Goal: Transaction & Acquisition: Purchase product/service

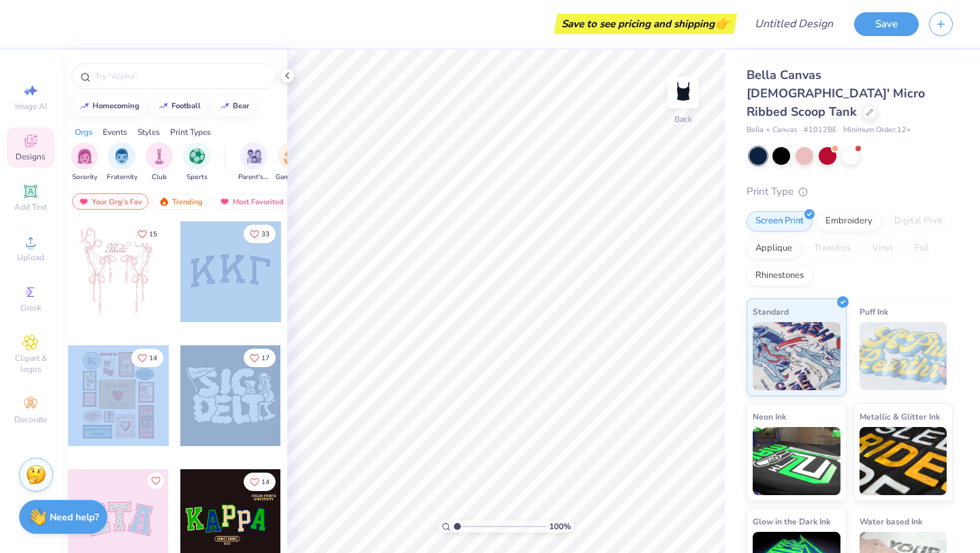
drag, startPoint x: 184, startPoint y: 465, endPoint x: 199, endPoint y: 315, distance: 150.5
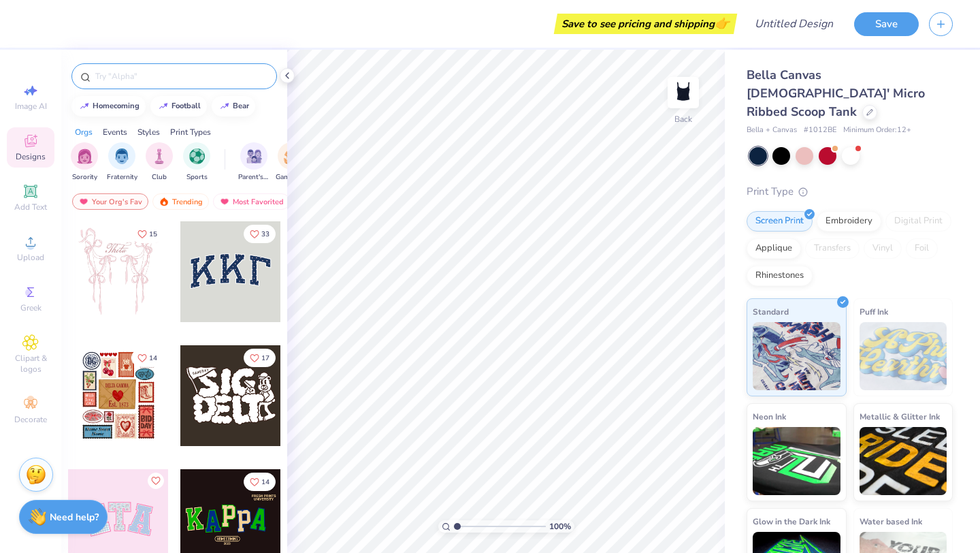
click at [140, 71] on input "text" at bounding box center [181, 76] width 174 height 14
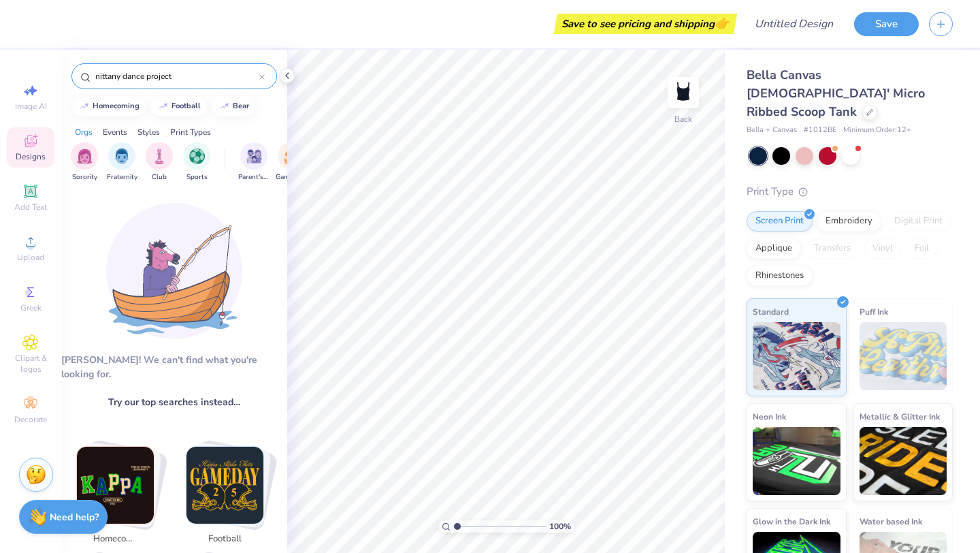
click at [100, 75] on input "nittany dance project" at bounding box center [176, 76] width 165 height 14
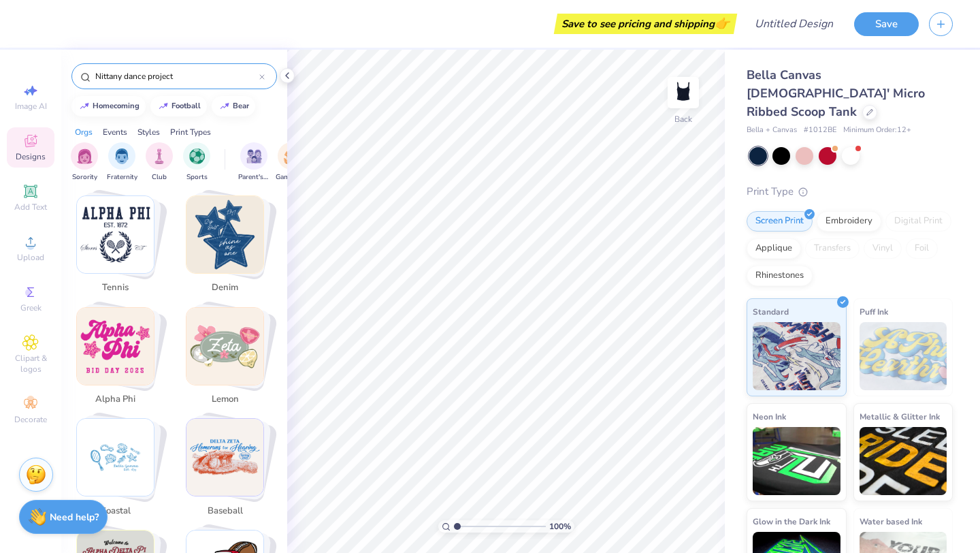
scroll to position [1369, 0]
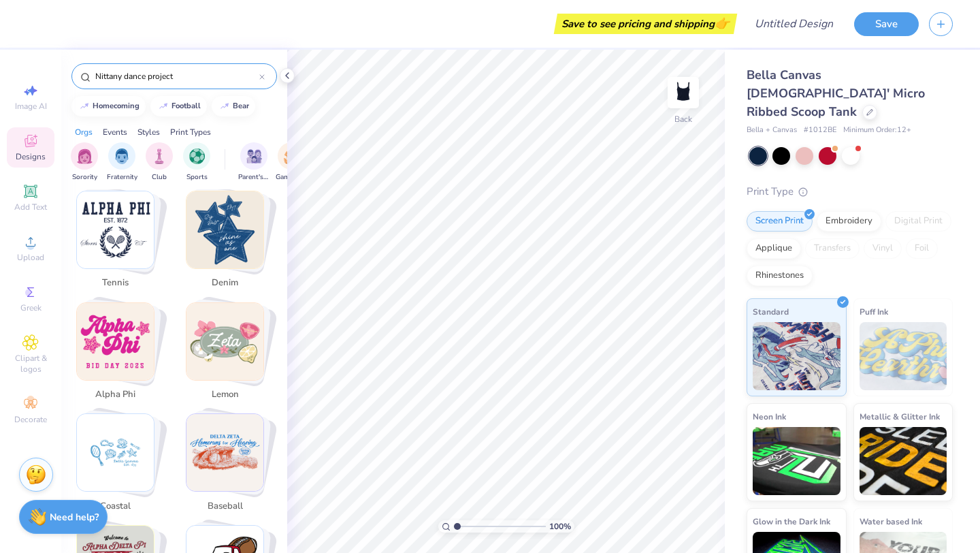
click at [94, 348] on img "Stack Card Button alpha phi" at bounding box center [115, 341] width 77 height 77
type input "alpha phi"
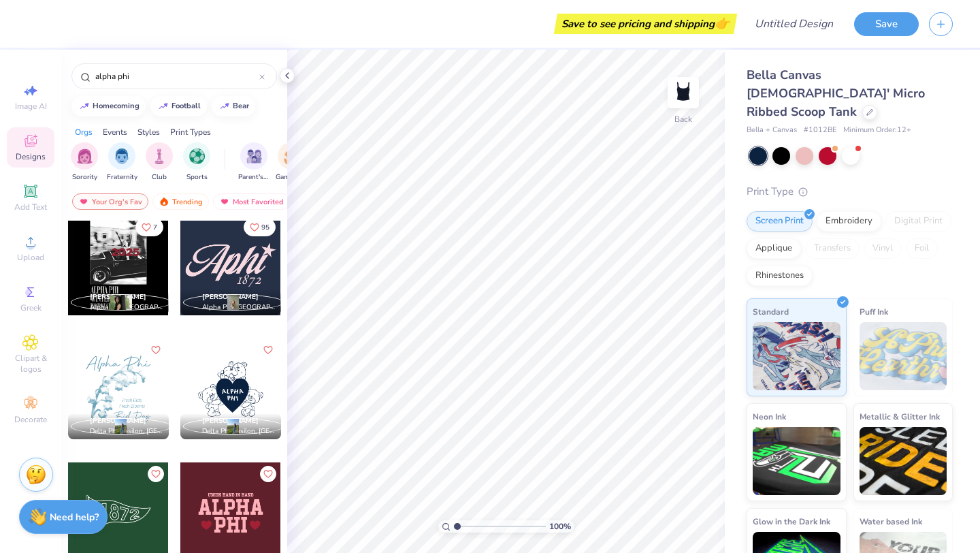
scroll to position [0, 0]
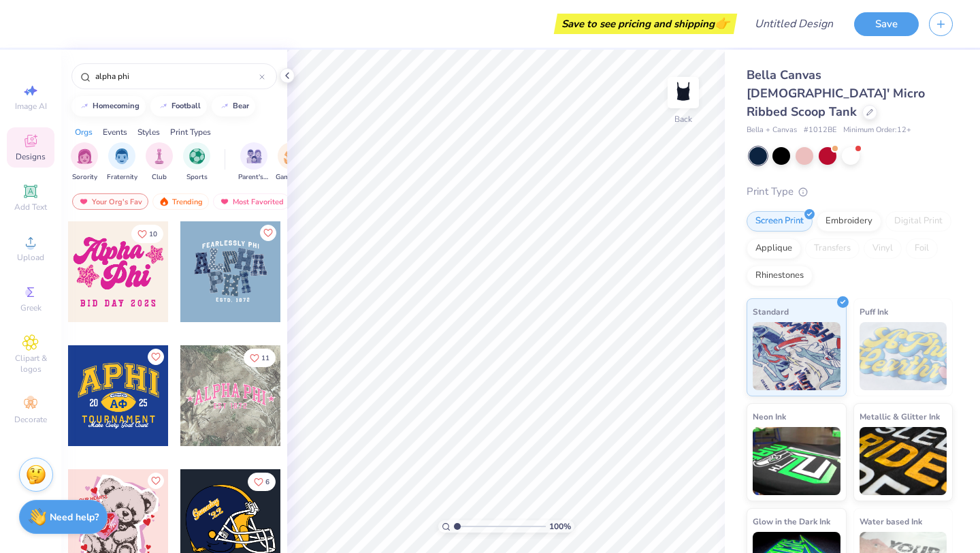
click at [215, 404] on div at bounding box center [230, 395] width 101 height 101
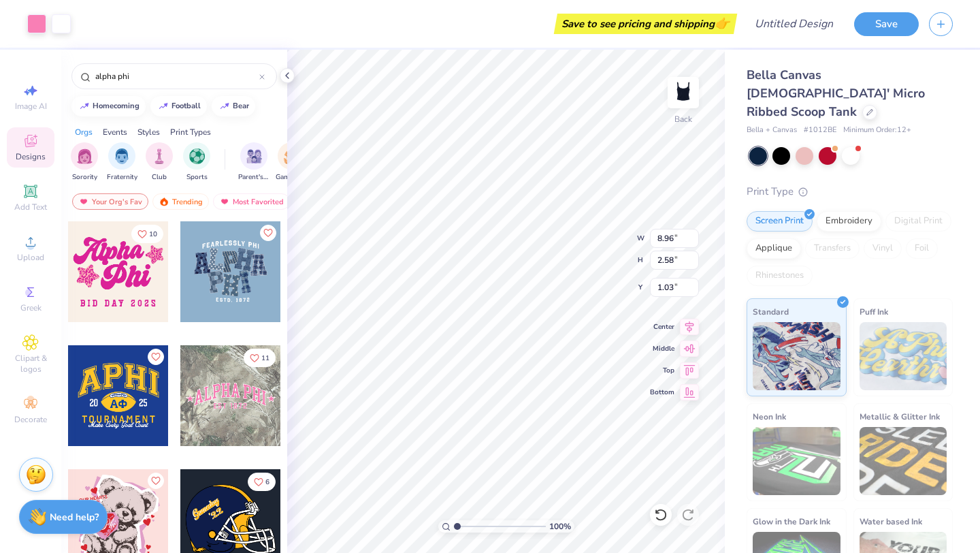
type input "0.99"
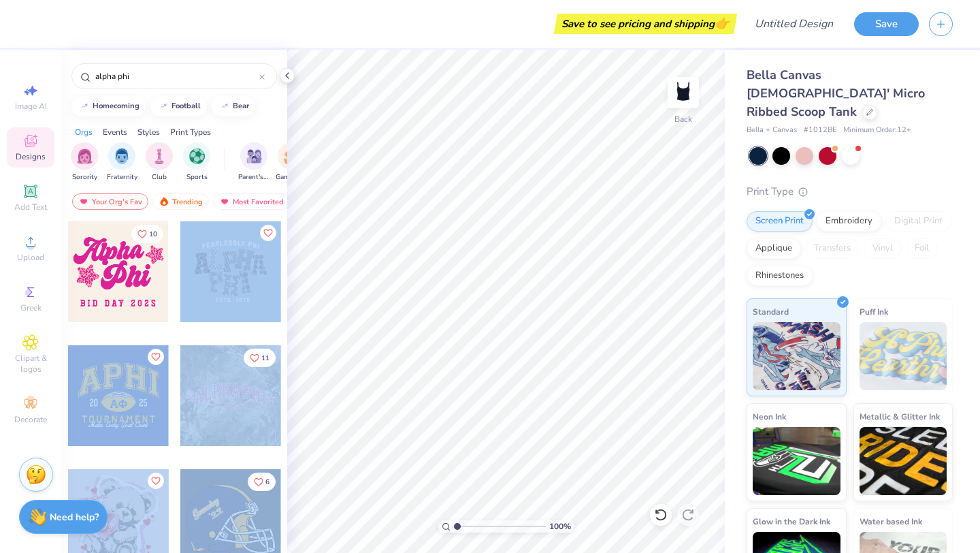
click at [508, 285] on div "Save to see pricing and shipping 👉 Design Title Save Image AI Designs Add Text …" at bounding box center [490, 276] width 980 height 553
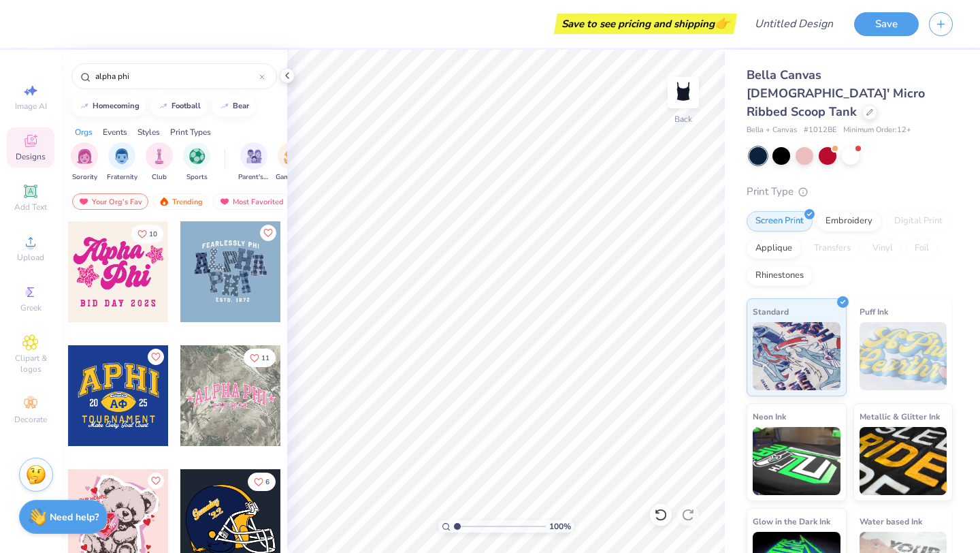
click at [246, 270] on div at bounding box center [230, 271] width 101 height 101
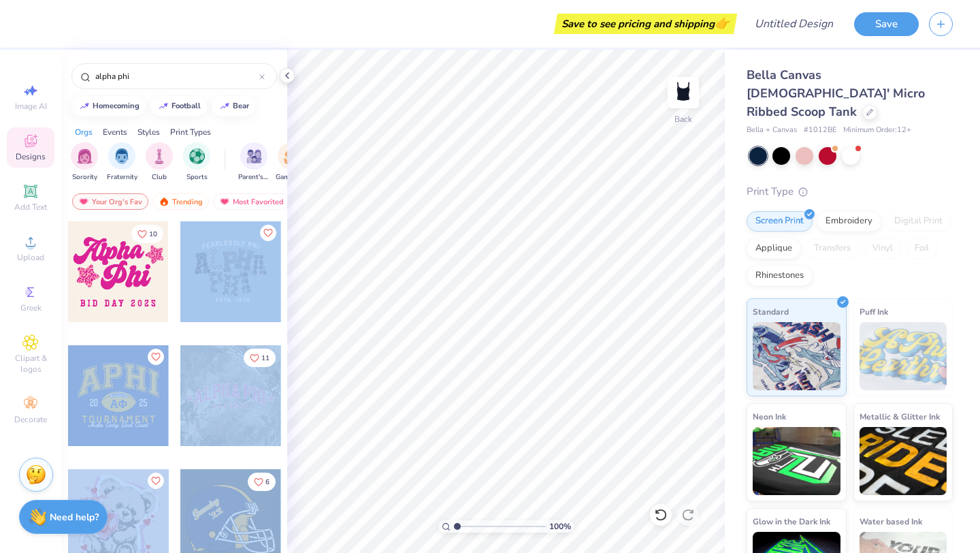
click at [482, 273] on div "Save to see pricing and shipping 👉 Design Title Save Image AI Designs Add Text …" at bounding box center [490, 276] width 980 height 553
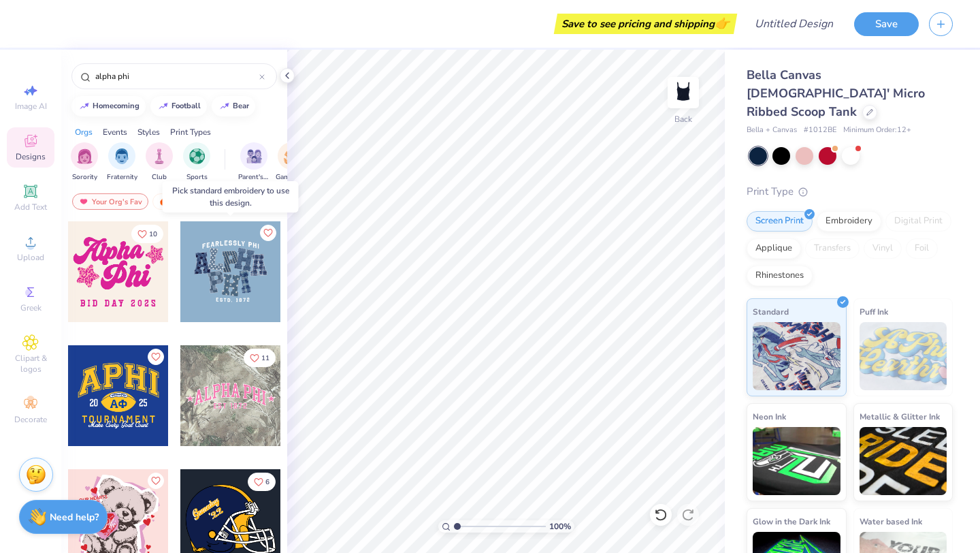
click at [226, 261] on div at bounding box center [230, 271] width 101 height 101
click at [225, 261] on div at bounding box center [230, 271] width 101 height 101
click at [233, 415] on div at bounding box center [230, 395] width 101 height 101
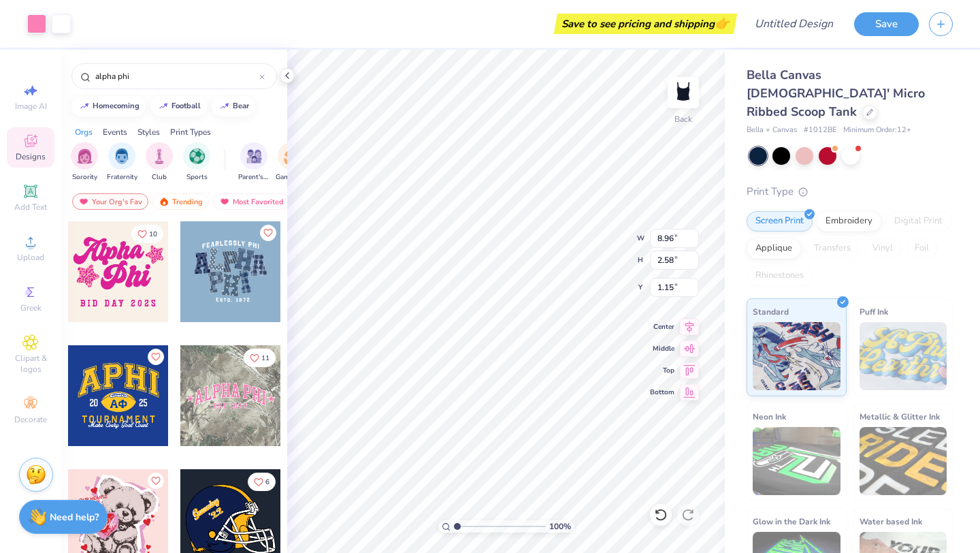
type input "1.15"
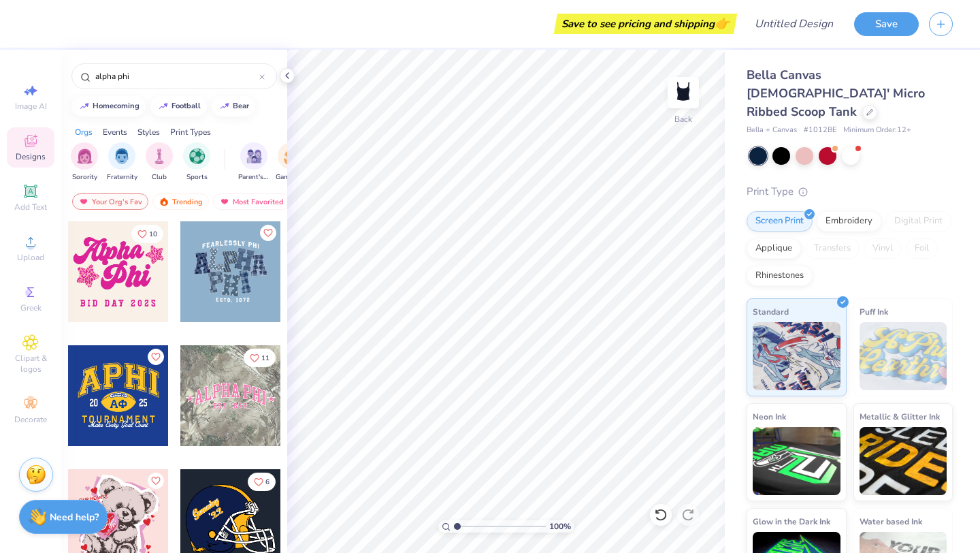
click at [109, 259] on div at bounding box center [118, 271] width 101 height 101
type input "1.10"
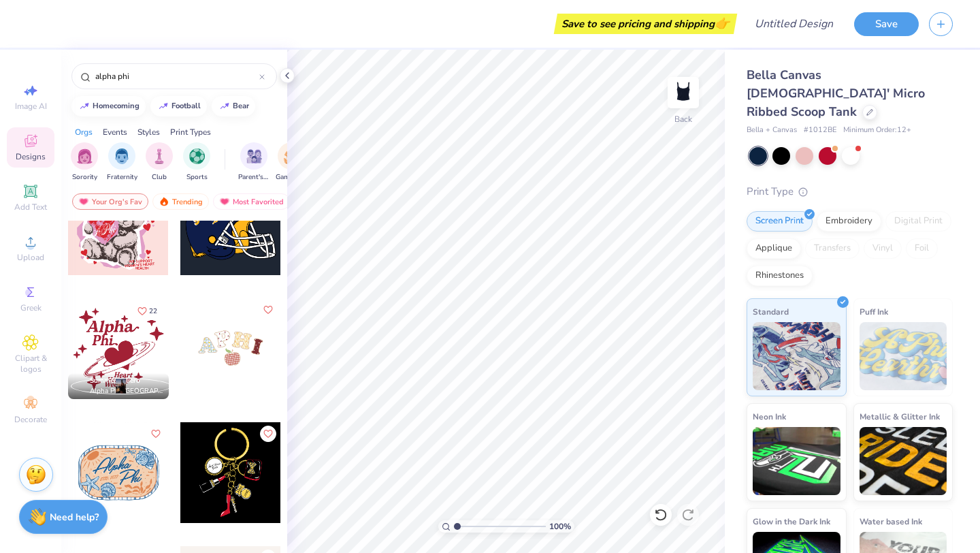
scroll to position [293, 0]
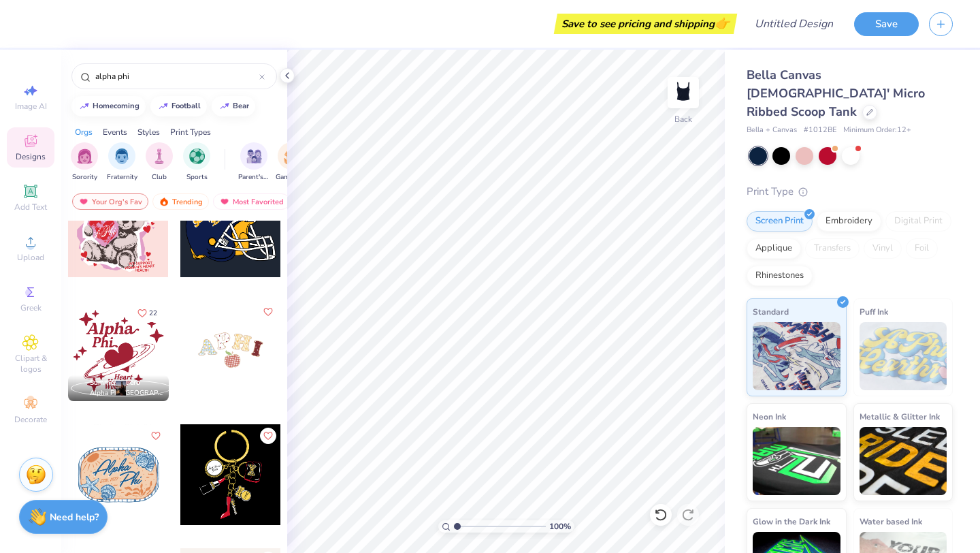
click at [229, 348] on div at bounding box center [230, 350] width 101 height 101
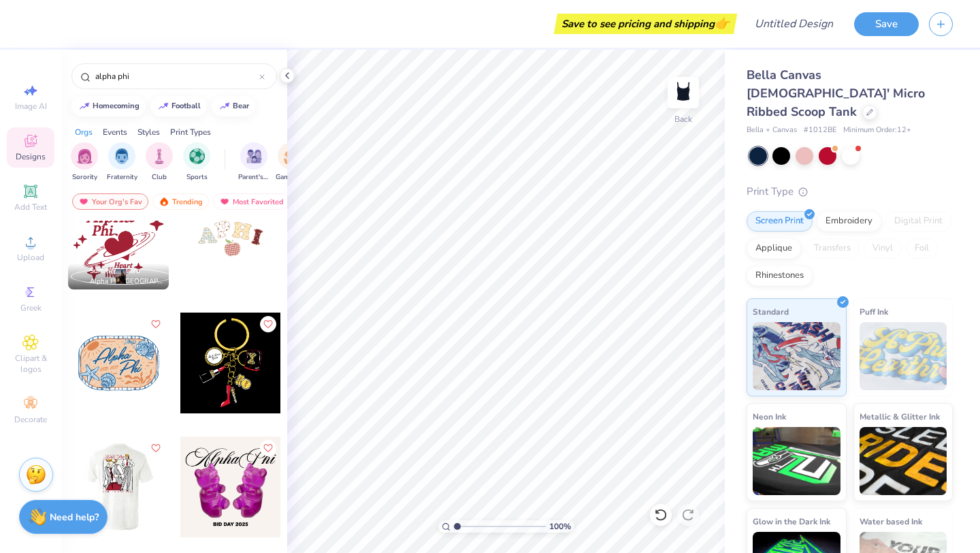
scroll to position [0, 0]
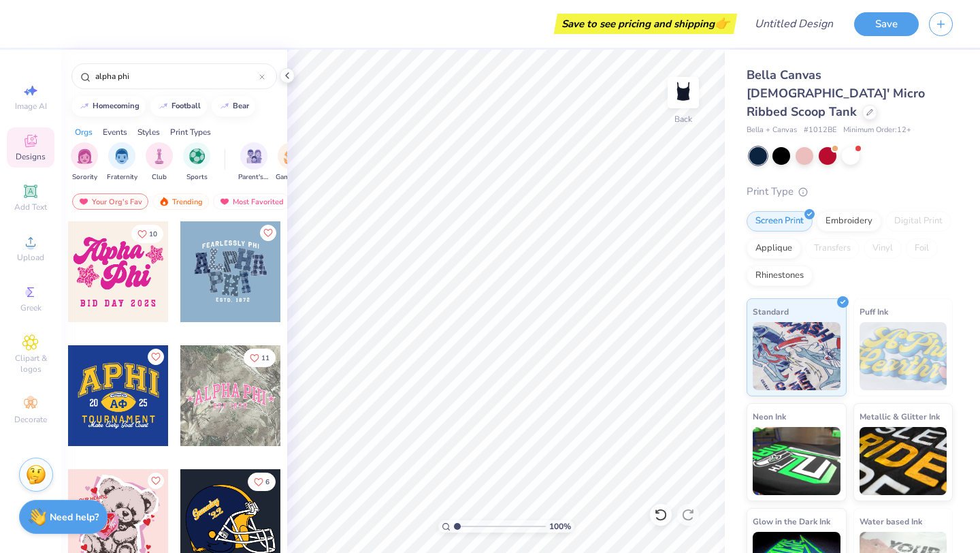
click at [246, 406] on div at bounding box center [230, 395] width 101 height 101
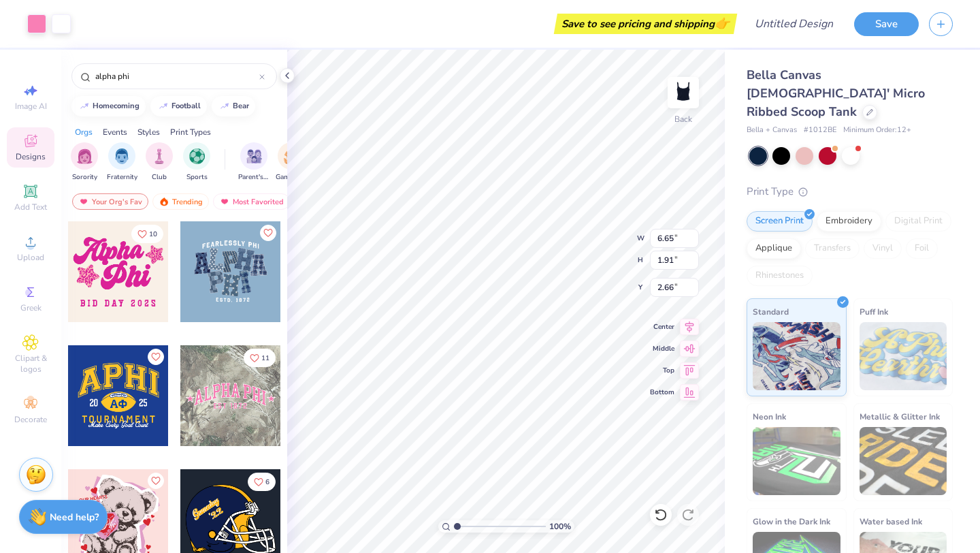
type input "6.65"
type input "1.91"
type input "1.04"
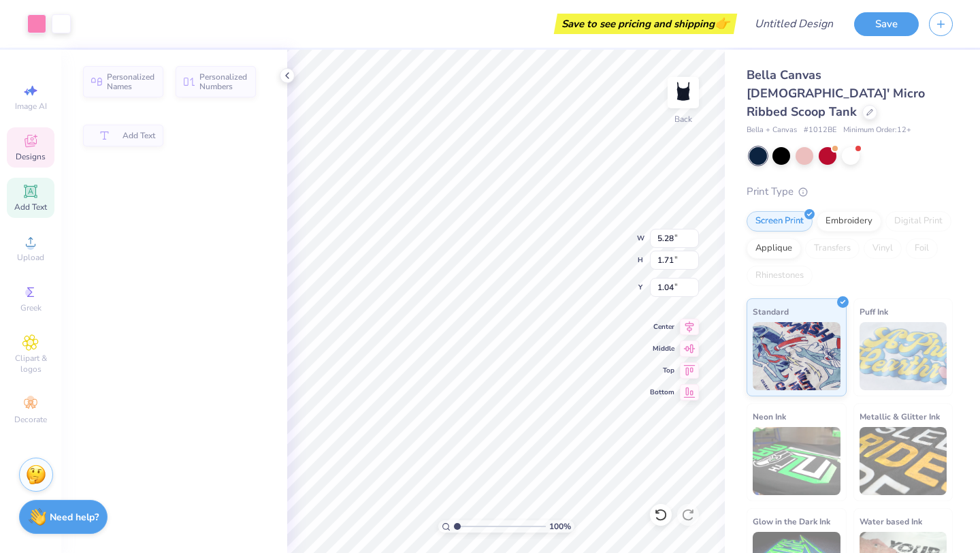
type input "5.28"
type input "1.71"
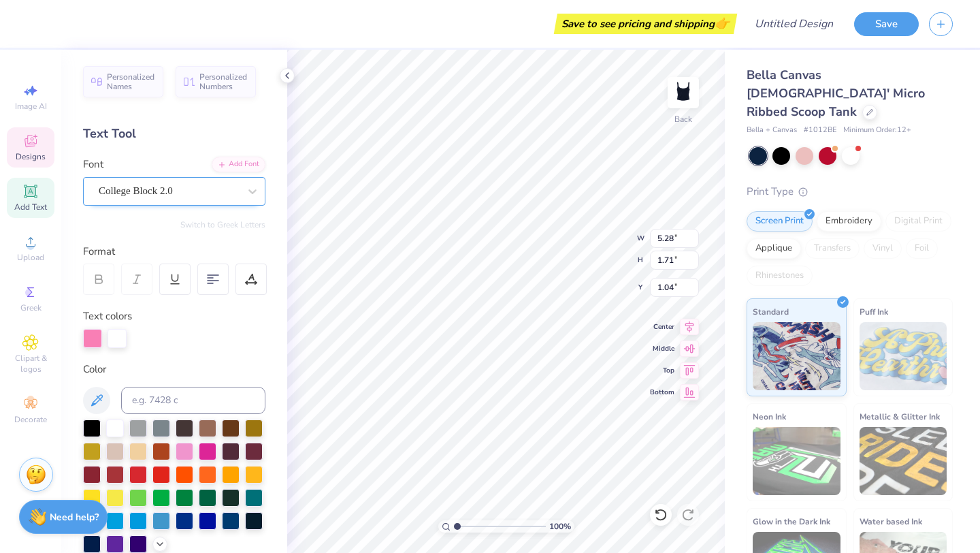
click at [191, 192] on div "College Block 2.0" at bounding box center [168, 190] width 143 height 21
click at [190, 192] on div "College Block 2.0" at bounding box center [169, 191] width 140 height 16
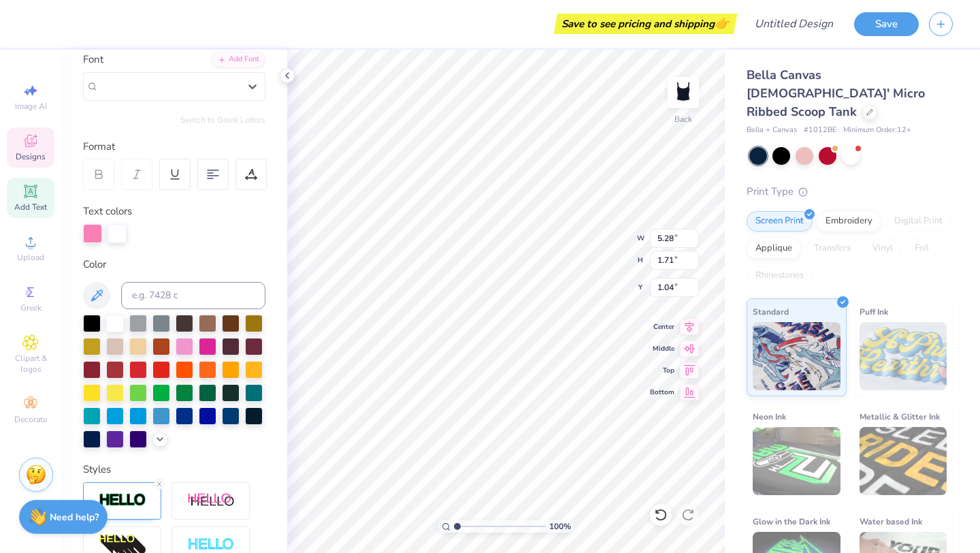
scroll to position [132, 0]
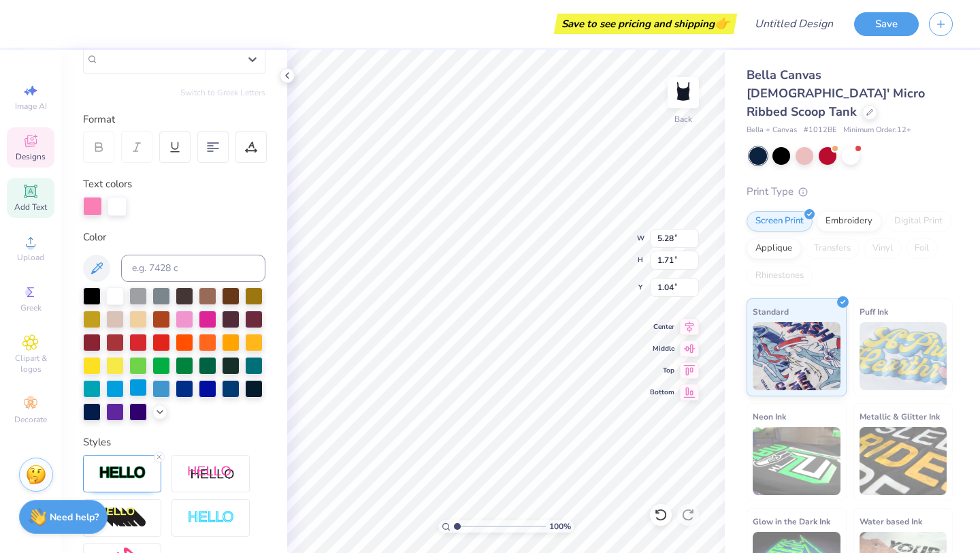
click at [142, 387] on div at bounding box center [138, 387] width 18 height 18
click at [119, 388] on div at bounding box center [115, 387] width 18 height 18
click at [97, 385] on div at bounding box center [92, 387] width 18 height 18
type input "0.68"
type input "0.65"
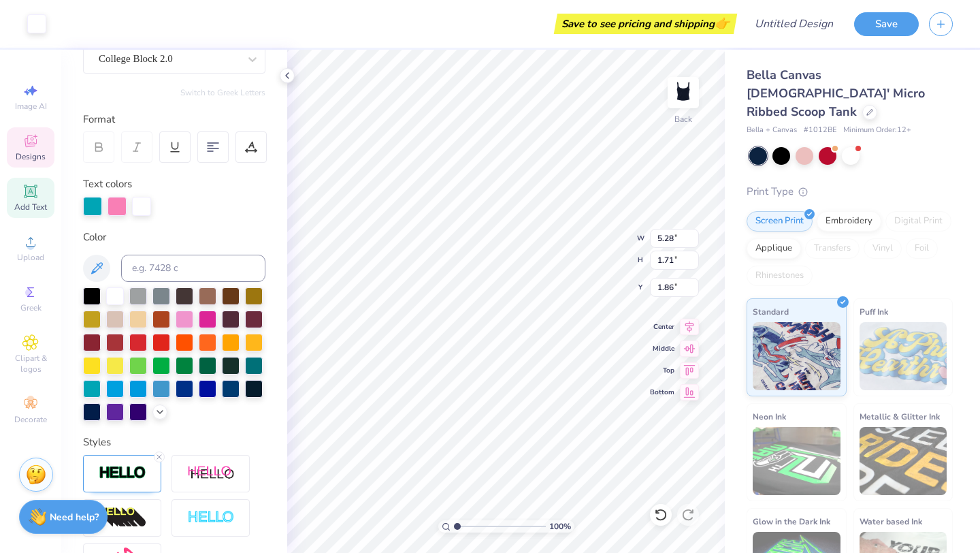
type input "1.86"
click at [116, 294] on div at bounding box center [115, 295] width 18 height 18
click at [90, 387] on div at bounding box center [92, 387] width 18 height 18
type input "2.00"
click at [114, 301] on div at bounding box center [115, 295] width 18 height 18
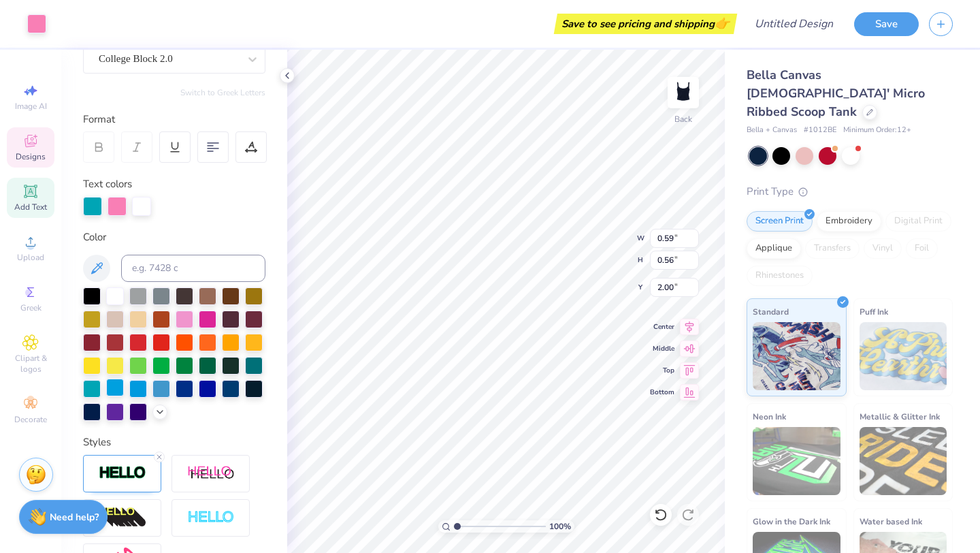
click at [112, 393] on div at bounding box center [115, 387] width 18 height 18
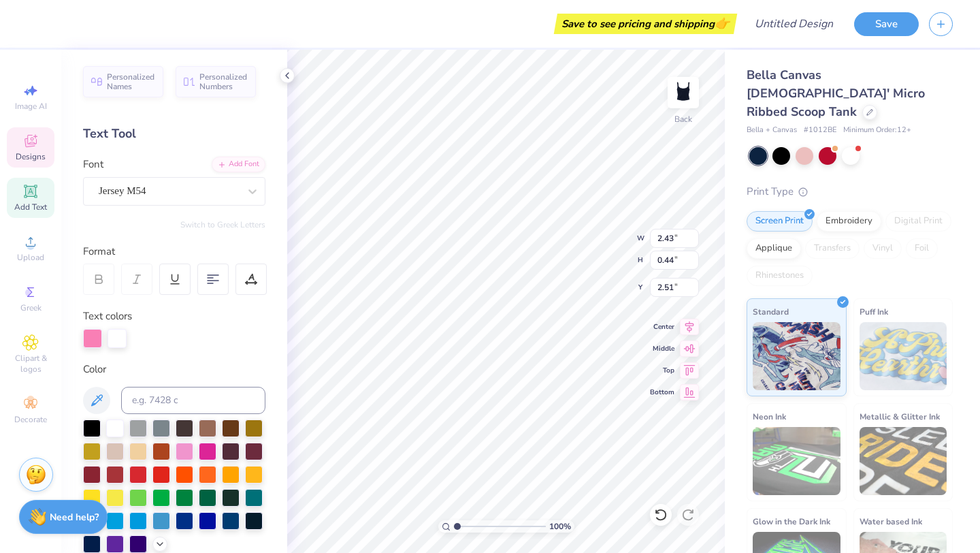
scroll to position [0, 0]
type textarea "est 2021"
type input "5.28"
type input "1.71"
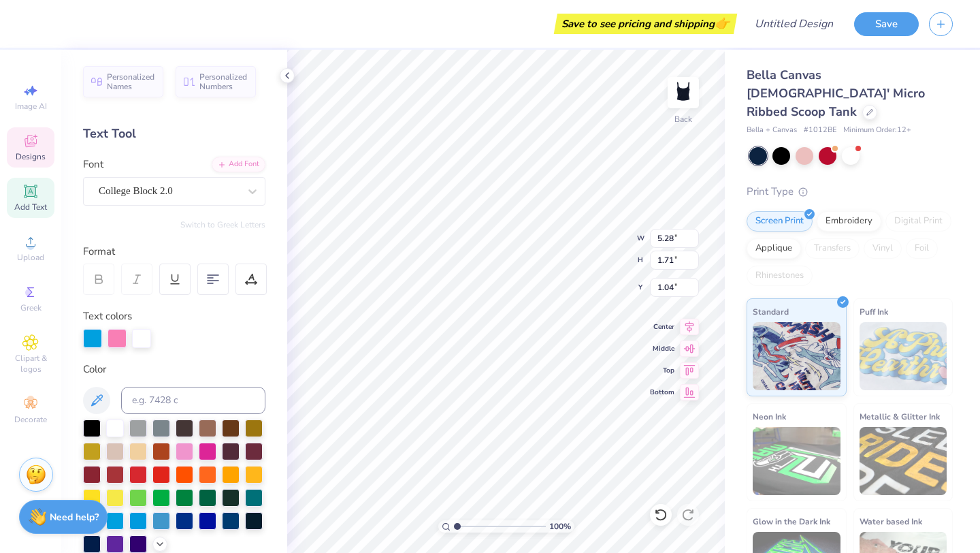
type input "1.04"
type textarea "A"
type textarea "Nittany dance project"
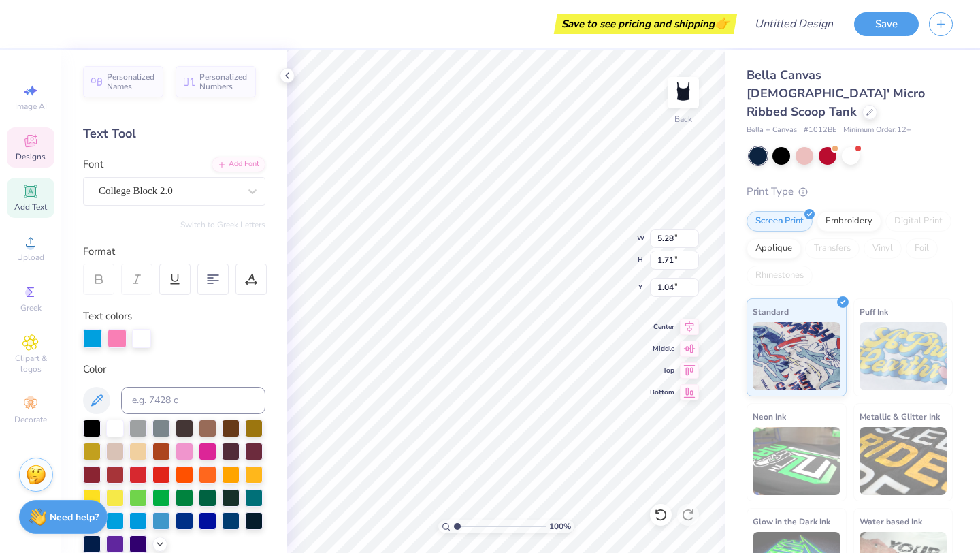
type input "0.59"
type input "0.56"
type input "1.91"
type input "5.89"
type input "2.10"
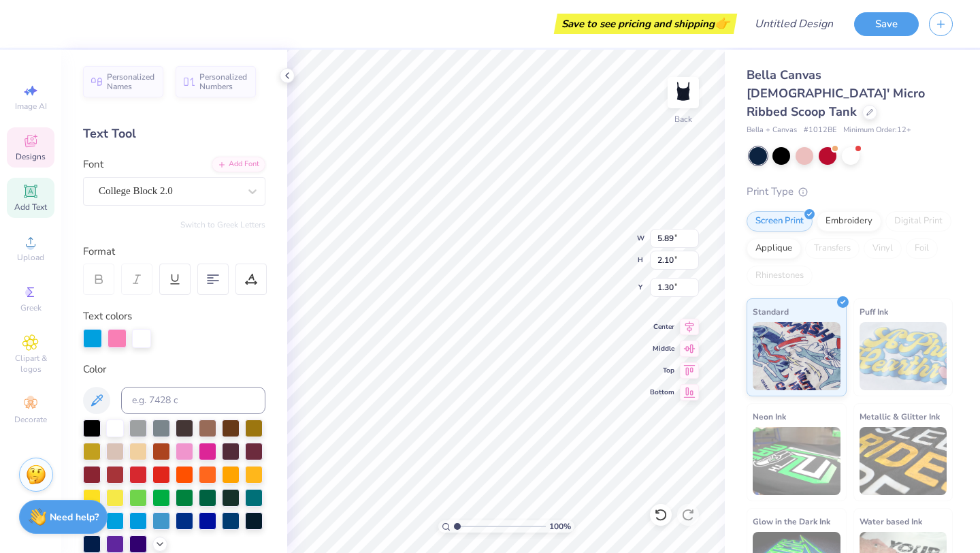
type input "0.50"
type input "2.60"
type input "4.21"
type input "2.19"
type input "5.89"
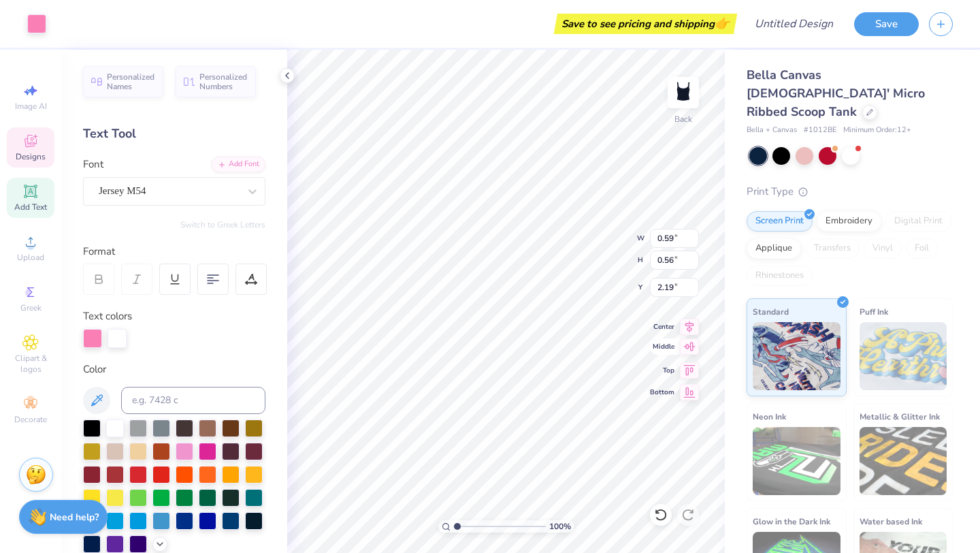
type input "2.10"
type input "0.50"
type input "2.00"
type input "2.79"
click at [112, 432] on div at bounding box center [115, 427] width 18 height 18
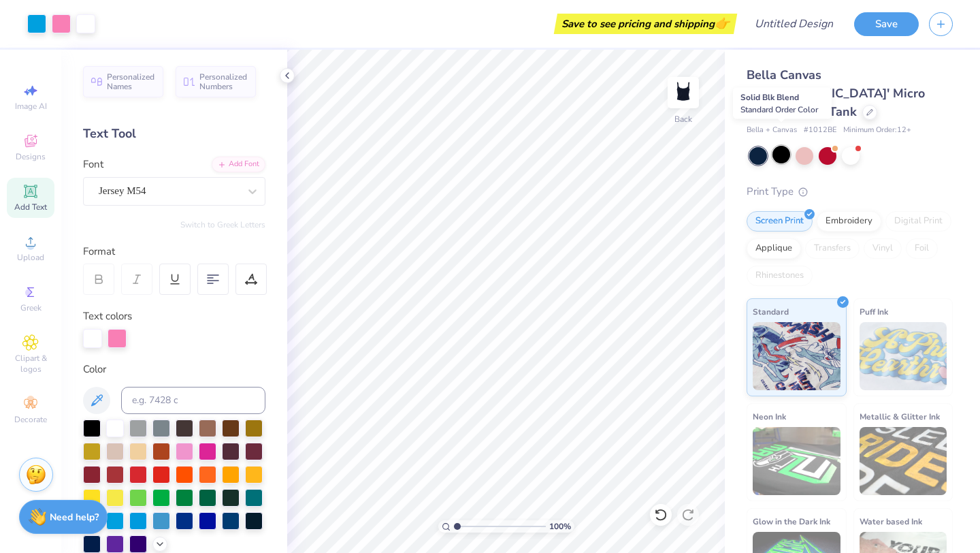
click at [778, 146] on div at bounding box center [782, 155] width 18 height 18
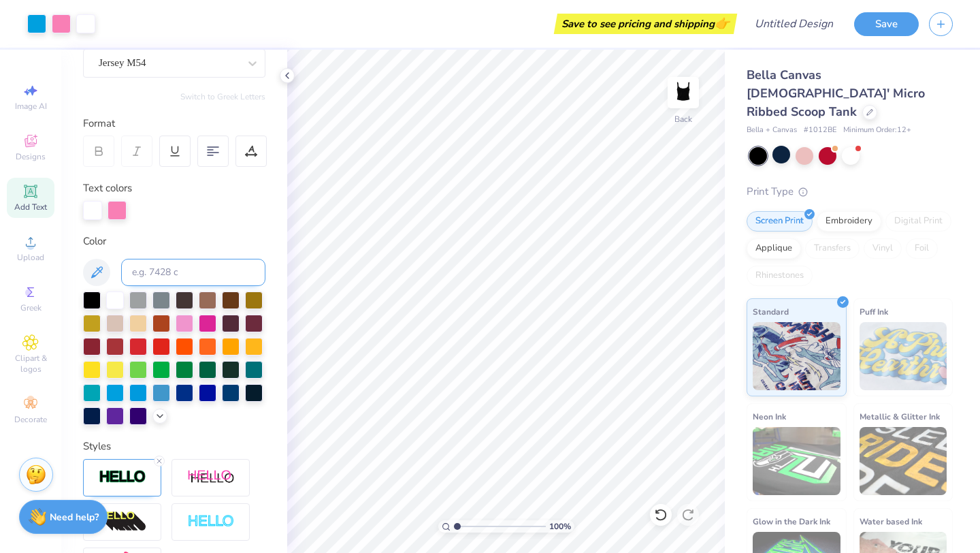
scroll to position [136, 0]
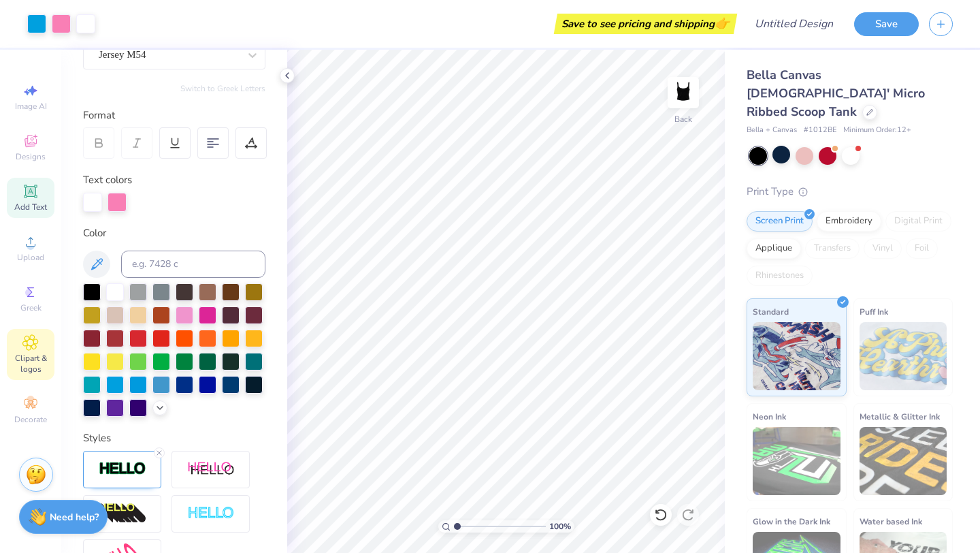
click at [23, 344] on icon at bounding box center [30, 342] width 15 height 15
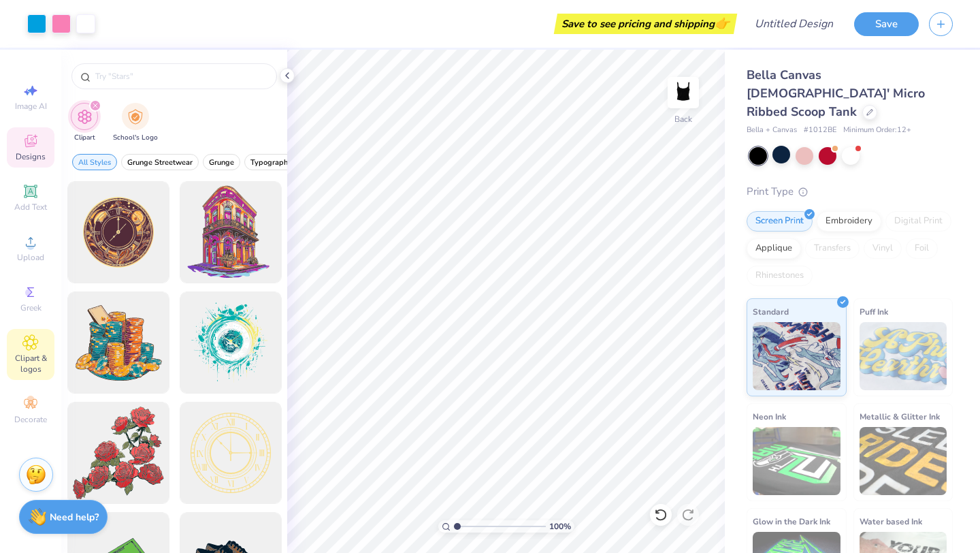
click at [37, 158] on span "Designs" at bounding box center [31, 156] width 30 height 11
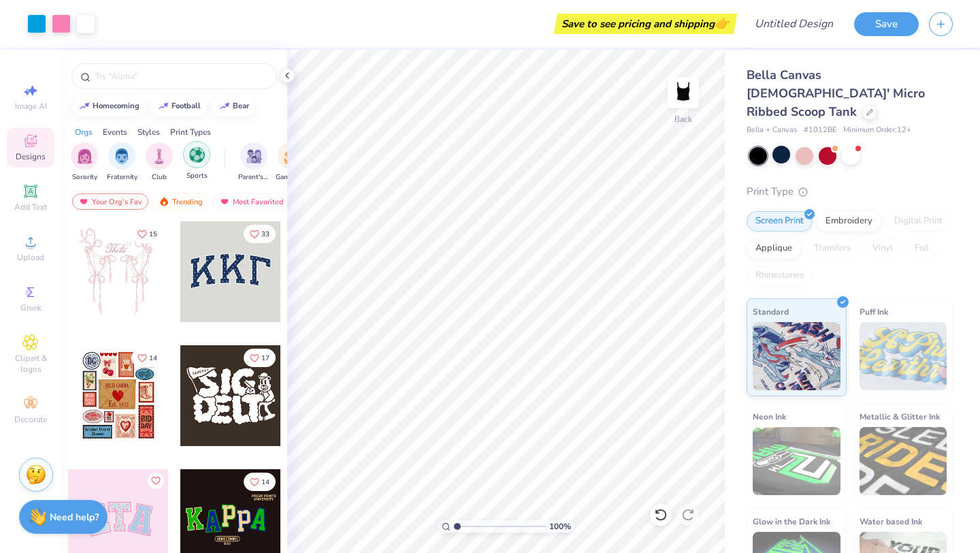
click at [193, 160] on img "filter for Sports" at bounding box center [197, 155] width 16 height 16
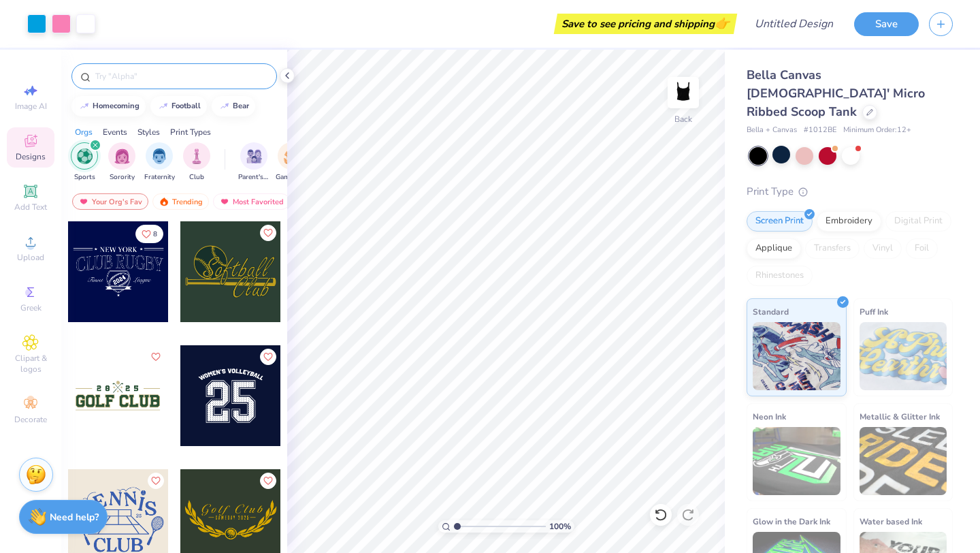
click at [155, 78] on input "text" at bounding box center [181, 76] width 174 height 14
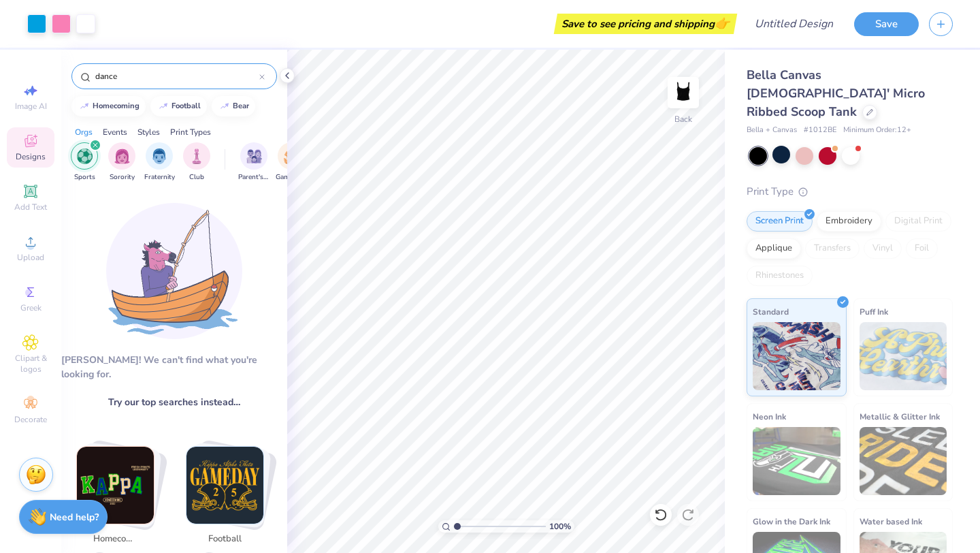
type input "dance"
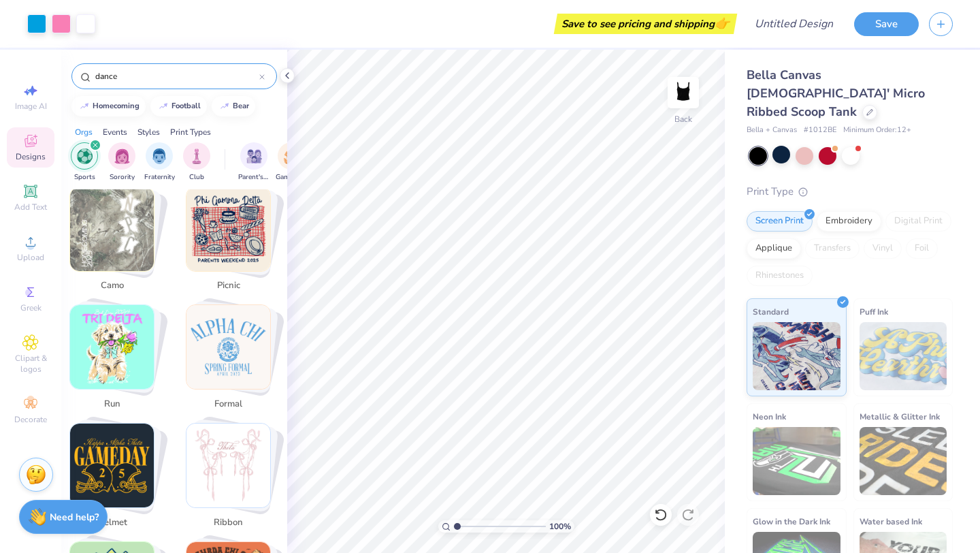
scroll to position [2646, 0]
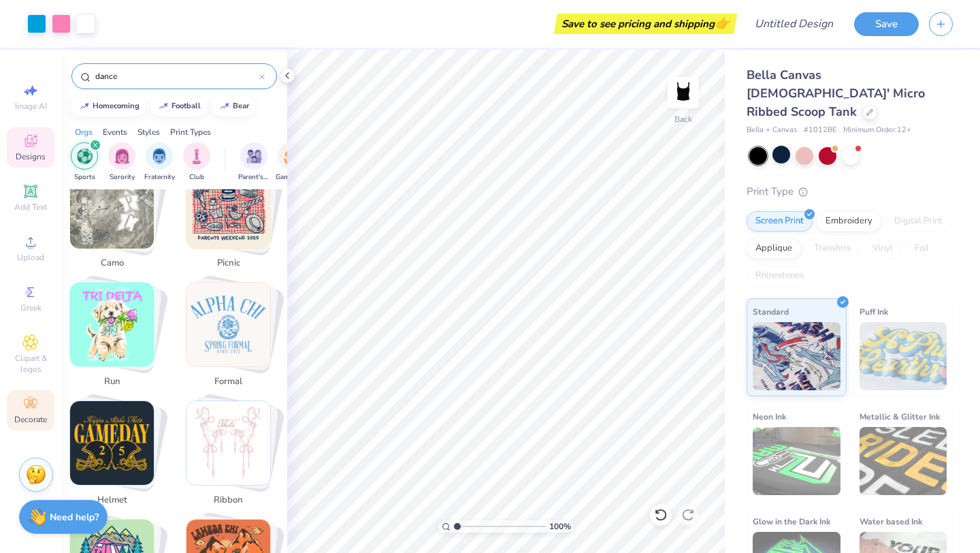
click at [40, 402] on div "Decorate" at bounding box center [31, 410] width 48 height 40
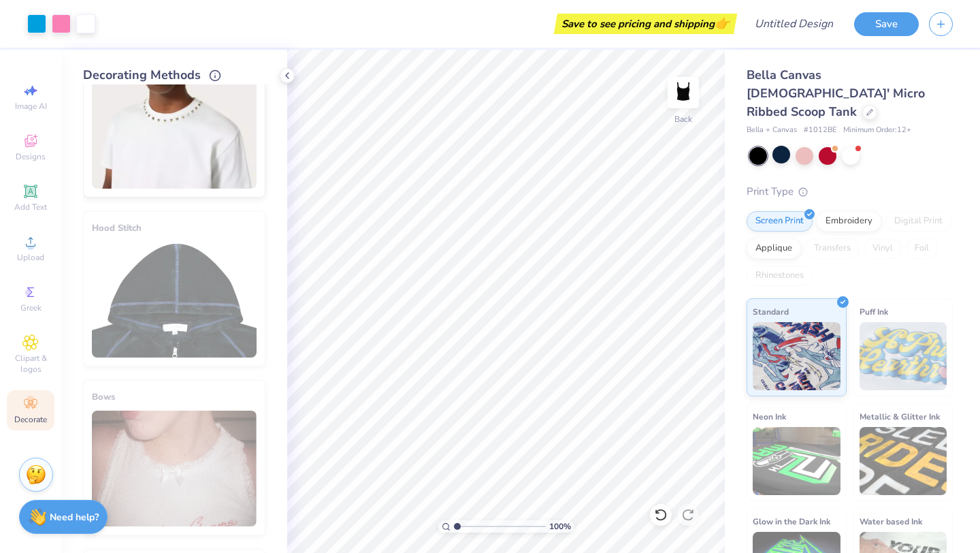
scroll to position [0, 0]
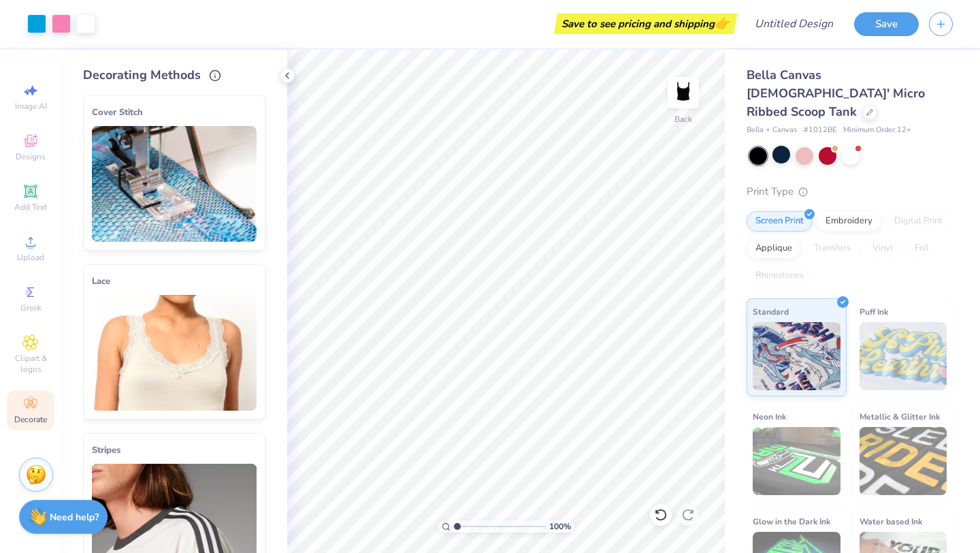
click at [188, 378] on img at bounding box center [174, 353] width 165 height 116
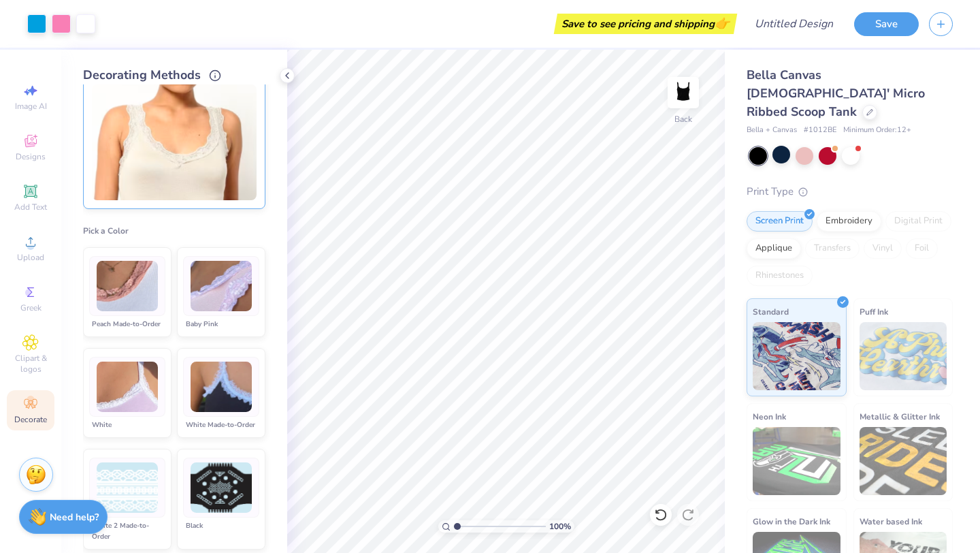
scroll to position [216, 0]
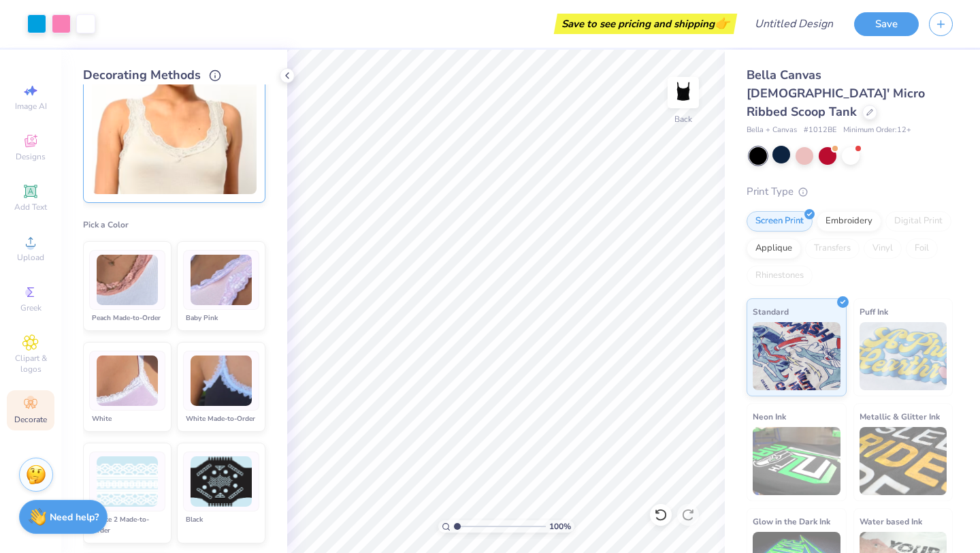
click at [201, 390] on img at bounding box center [221, 380] width 61 height 51
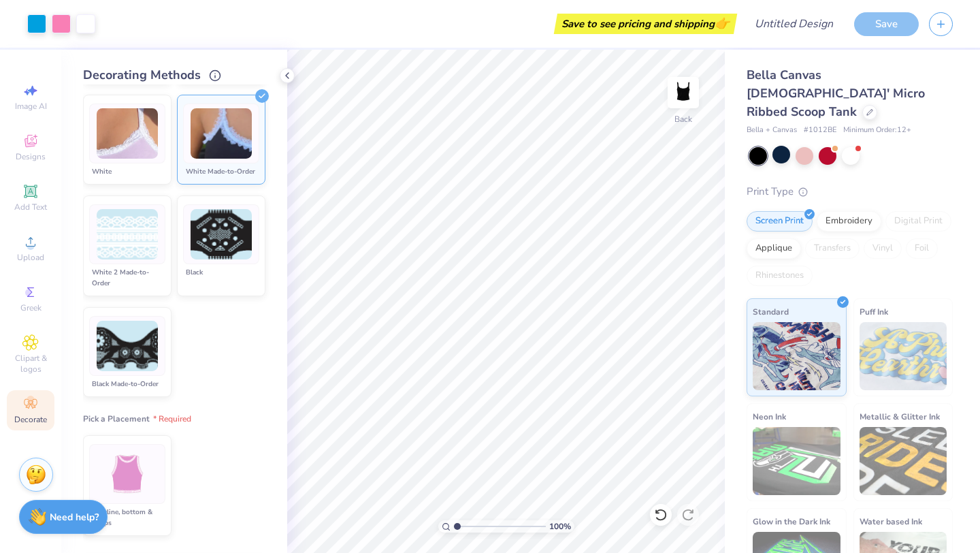
scroll to position [463, 0]
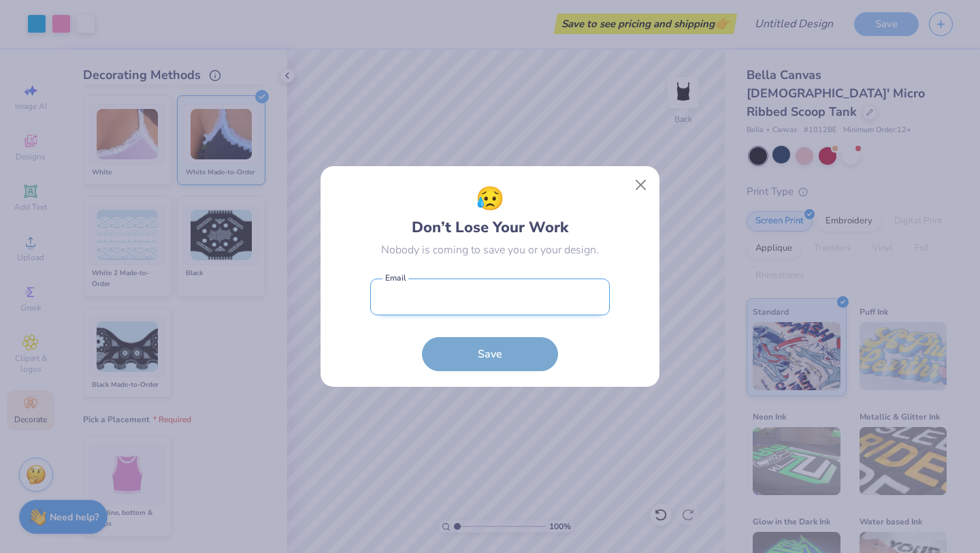
click at [494, 303] on input "email" at bounding box center [490, 296] width 240 height 37
type input "[EMAIL_ADDRESS][DOMAIN_NAME]"
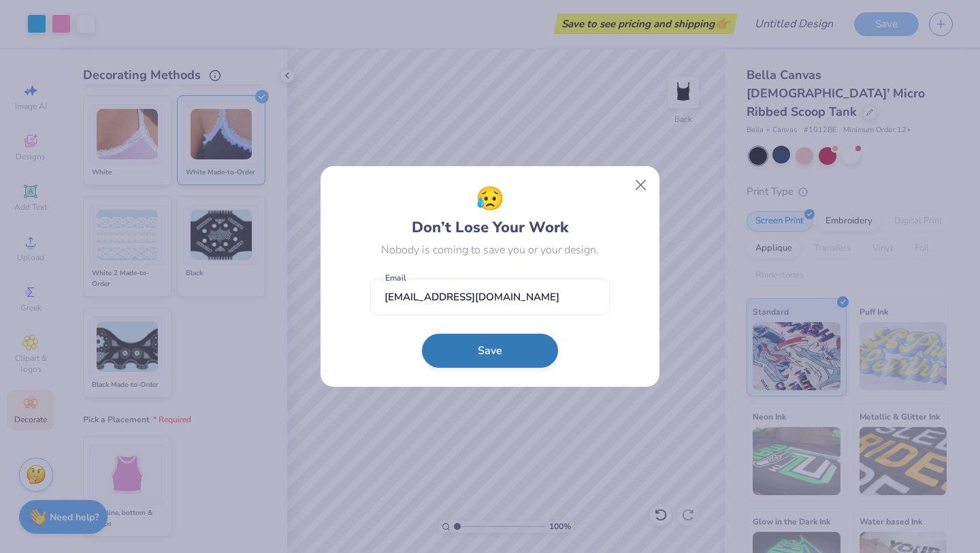
click at [493, 348] on button "Save" at bounding box center [490, 351] width 136 height 34
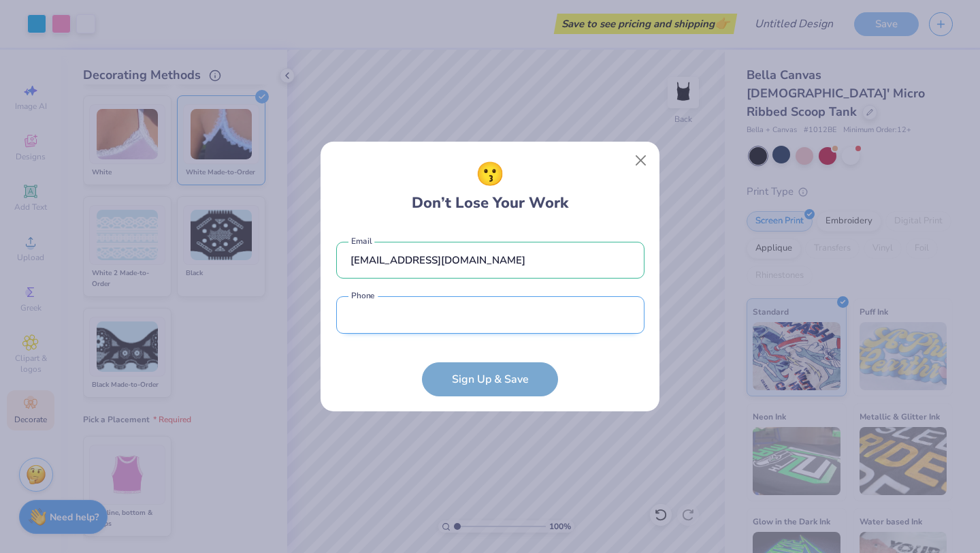
click at [436, 312] on input "tel" at bounding box center [490, 314] width 308 height 37
type input "[PHONE_NUMBER]"
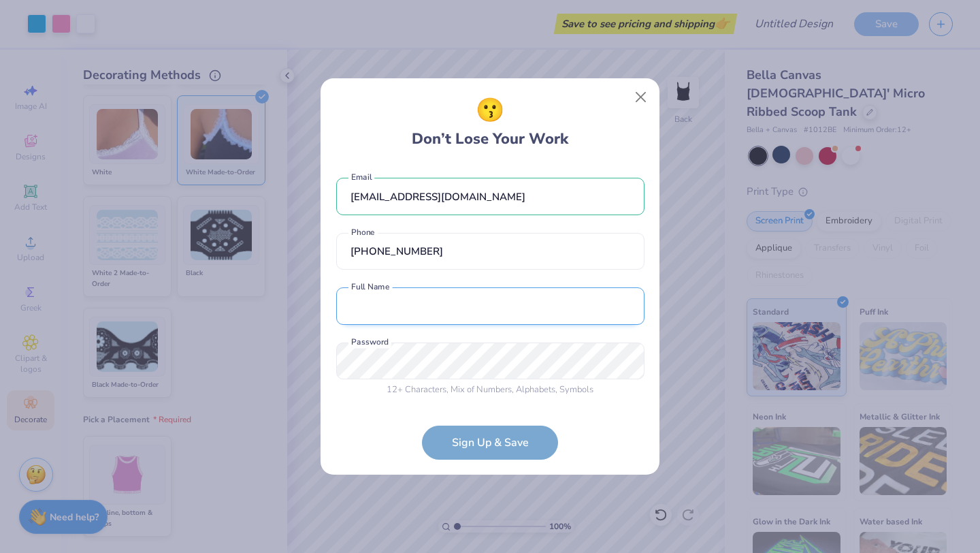
click at [432, 311] on input "text" at bounding box center [490, 305] width 308 height 37
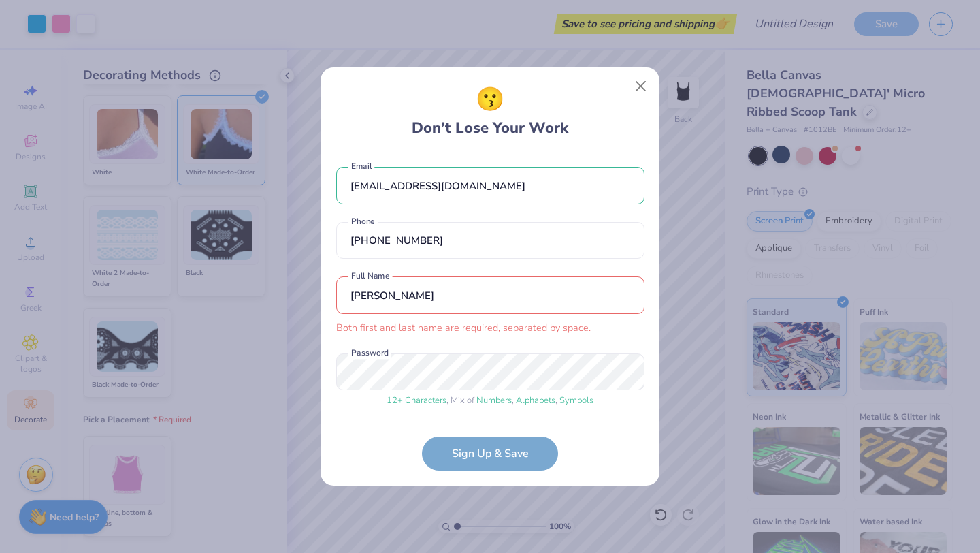
click at [452, 463] on form "[EMAIL_ADDRESS][DOMAIN_NAME] Email [PHONE_NUMBER] Phone [PERSON_NAME] Both firs…" at bounding box center [490, 311] width 308 height 317
click at [468, 458] on form "[EMAIL_ADDRESS][DOMAIN_NAME] Email [PHONE_NUMBER] Phone [PERSON_NAME] Both firs…" at bounding box center [490, 311] width 308 height 317
click at [437, 297] on input "[PERSON_NAME]" at bounding box center [490, 294] width 308 height 37
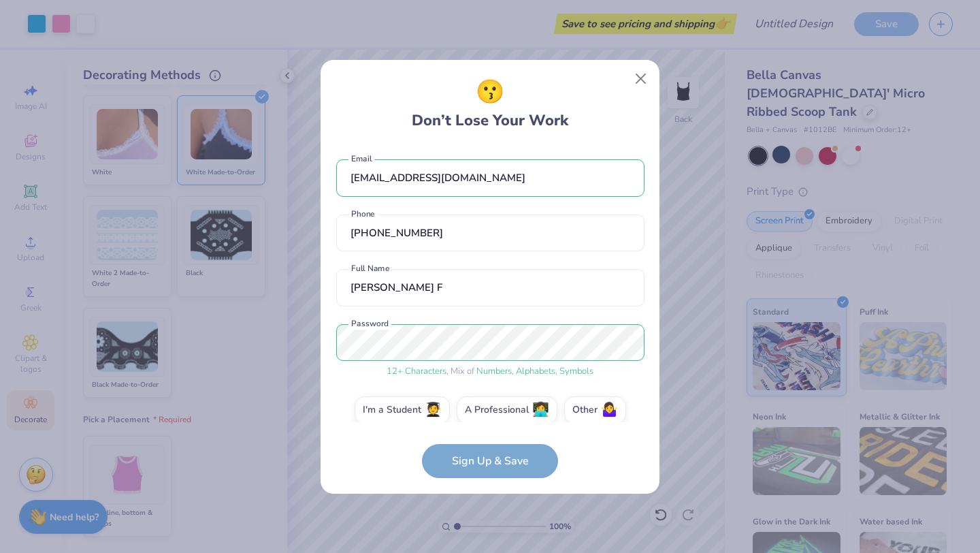
click at [468, 459] on form "[EMAIL_ADDRESS][DOMAIN_NAME] Email [PHONE_NUMBER] Phone [PERSON_NAME] F Full Na…" at bounding box center [490, 312] width 308 height 332
click at [472, 287] on input "[PERSON_NAME] F" at bounding box center [490, 287] width 308 height 37
type input "[PERSON_NAME]"
click at [543, 255] on div "[EMAIL_ADDRESS][DOMAIN_NAME] Email [PHONE_NUMBER] Phone [PERSON_NAME] Full Name…" at bounding box center [490, 284] width 308 height 276
click at [415, 404] on label "I'm a Student 🧑‍🎓" at bounding box center [402, 407] width 95 height 27
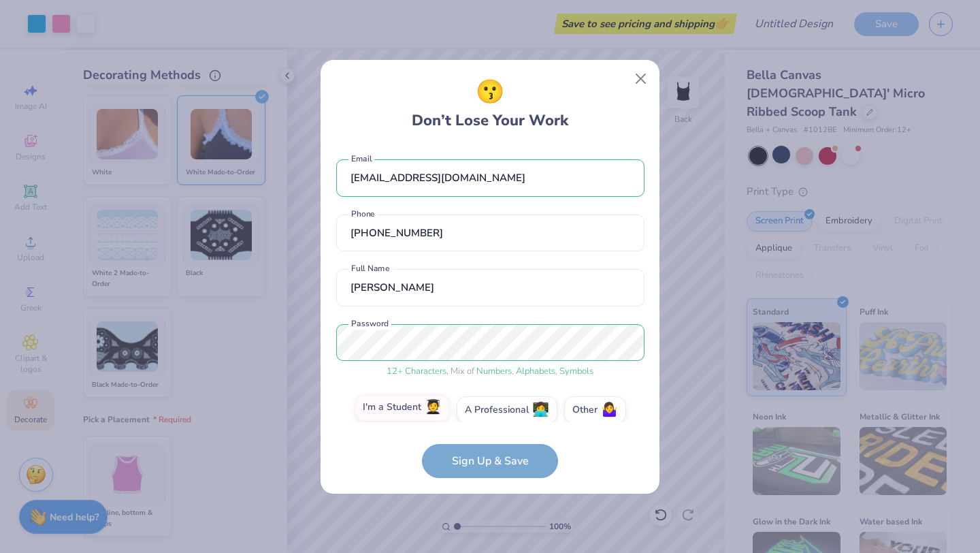
click at [486, 408] on input "I'm a Student 🧑‍🎓" at bounding box center [490, 412] width 9 height 9
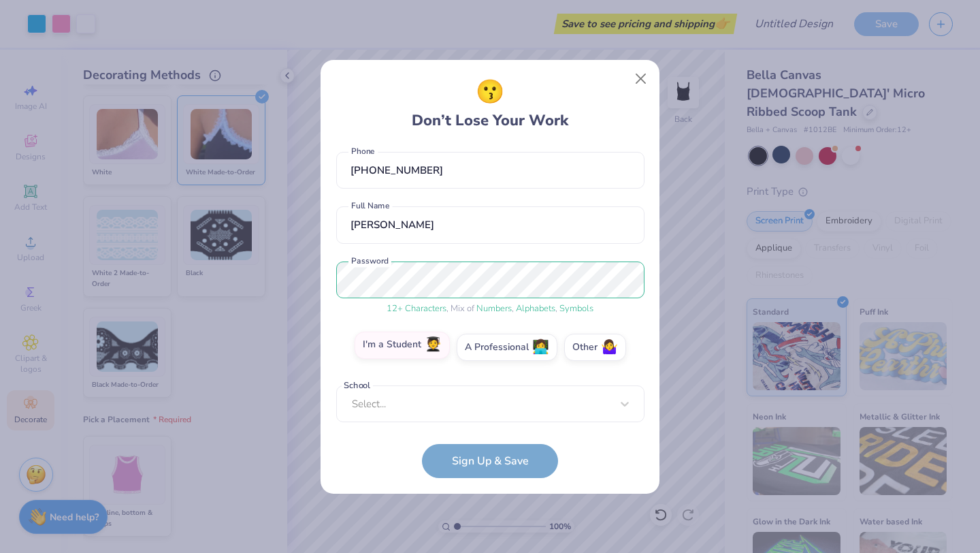
click at [415, 404] on div "Select..." at bounding box center [490, 403] width 308 height 37
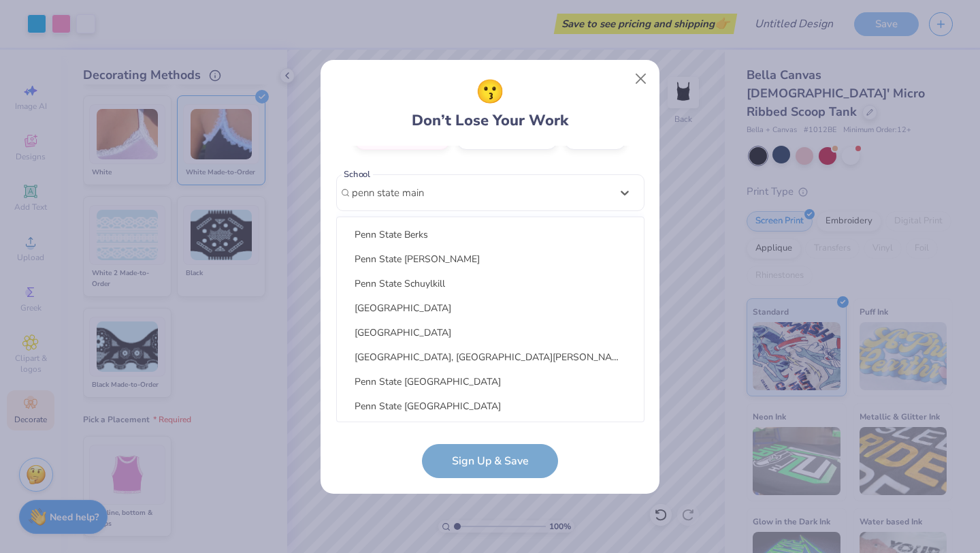
scroll to position [245, 0]
click at [435, 324] on div "[GEOGRAPHIC_DATA]" at bounding box center [490, 332] width 296 height 22
type input "penn state main"
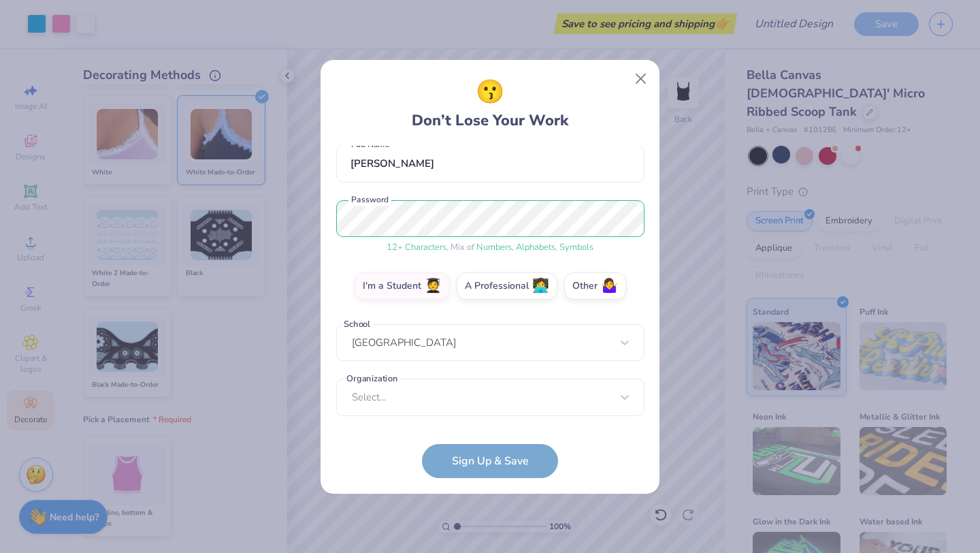
scroll to position [124, 0]
click at [457, 399] on div "option focused, 8 of 15. 15 results available. Use Up and Down to choose option…" at bounding box center [490, 502] width 308 height 248
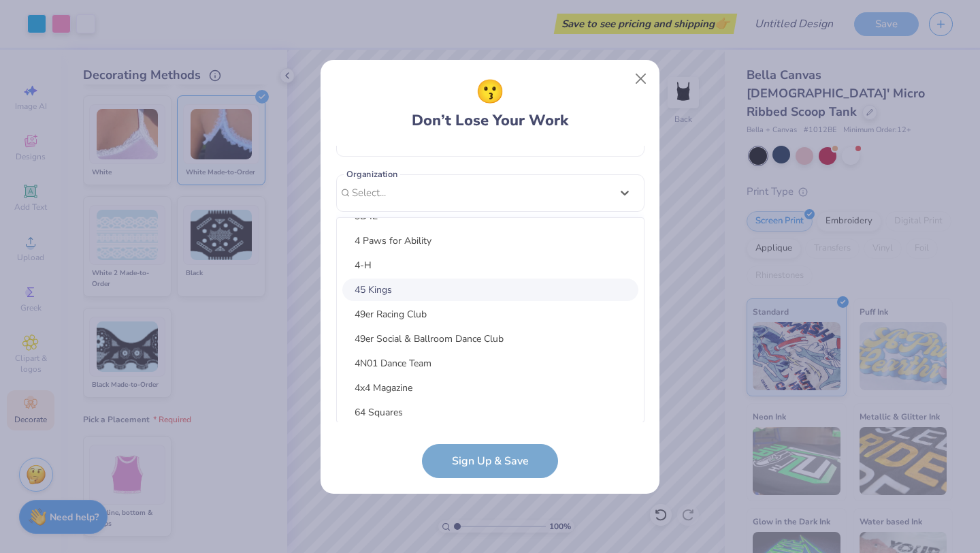
scroll to position [264, 0]
click at [456, 355] on div "4N01 Dance Team" at bounding box center [490, 362] width 296 height 22
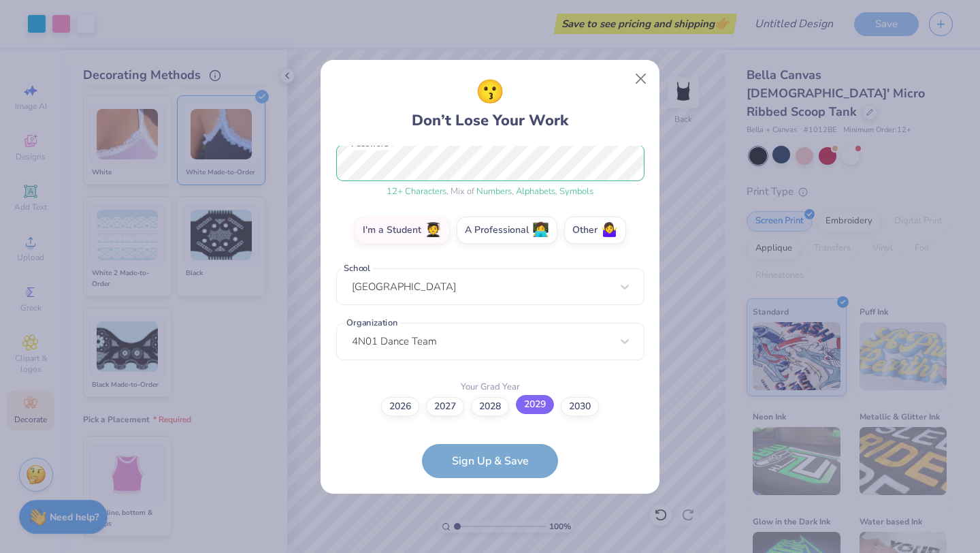
click at [540, 406] on label "2029" at bounding box center [535, 404] width 38 height 19
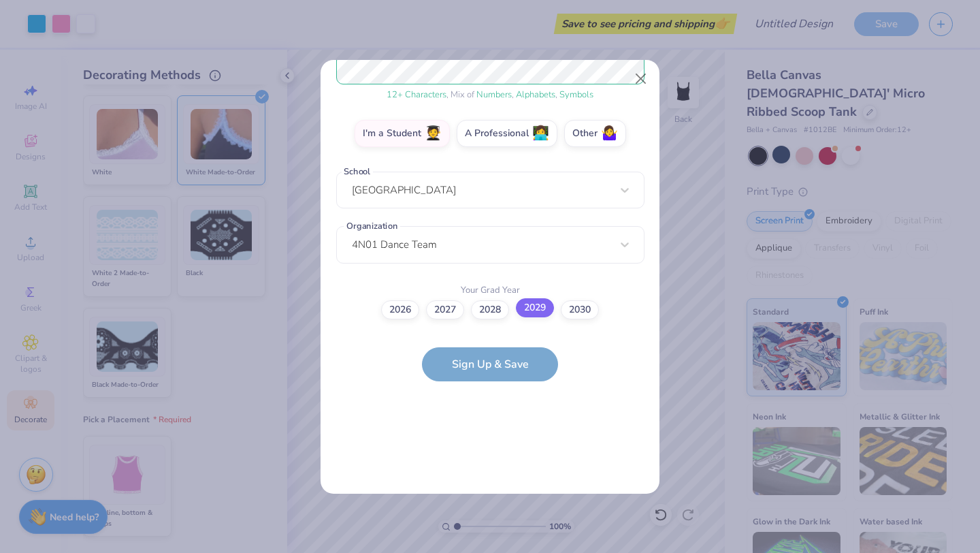
scroll to position [0, 0]
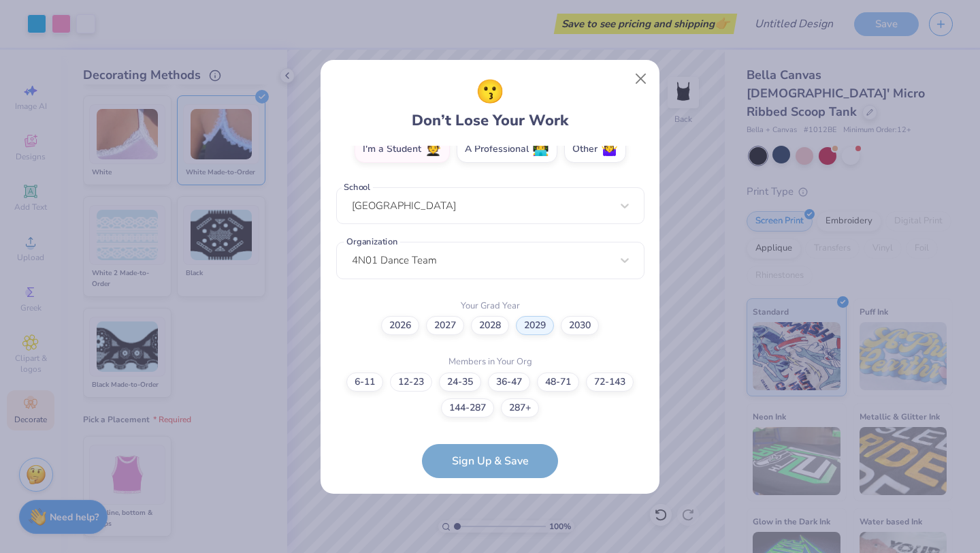
click at [402, 379] on label "12-23" at bounding box center [411, 381] width 42 height 19
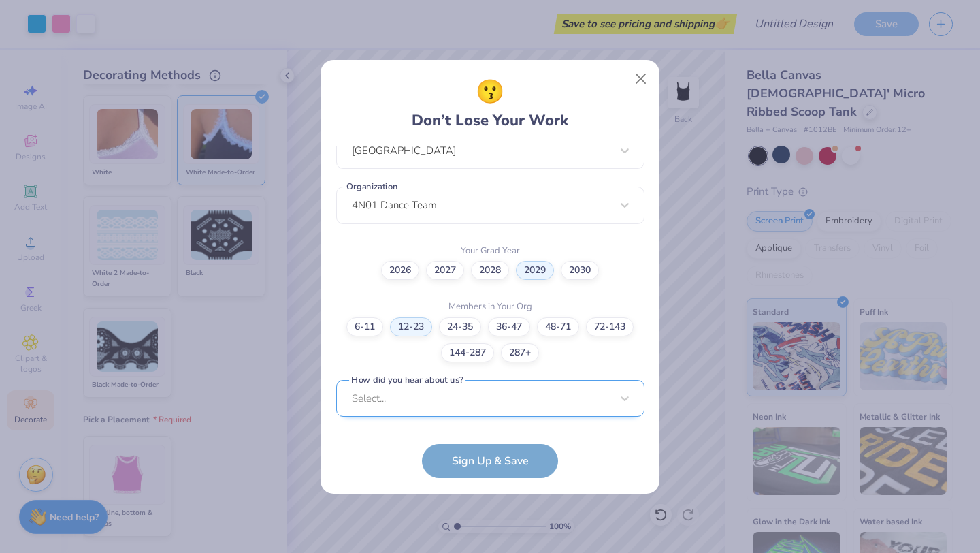
click at [403, 395] on div "Select..." at bounding box center [490, 398] width 308 height 37
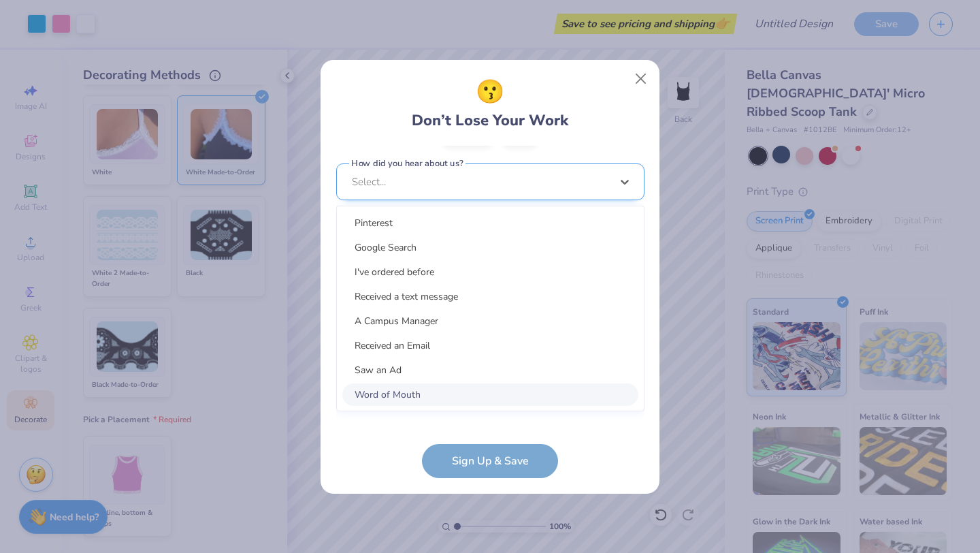
scroll to position [520, 0]
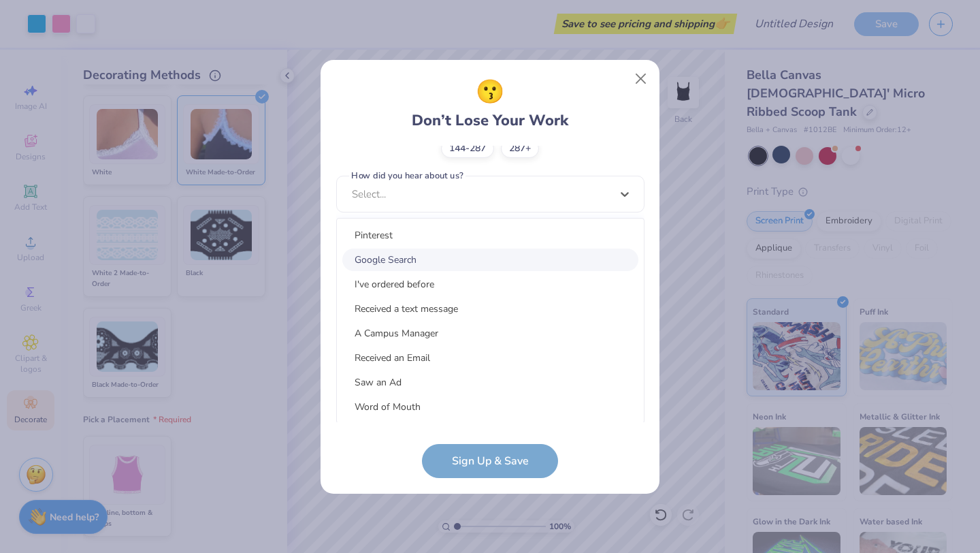
click at [397, 261] on div "Google Search" at bounding box center [490, 259] width 296 height 22
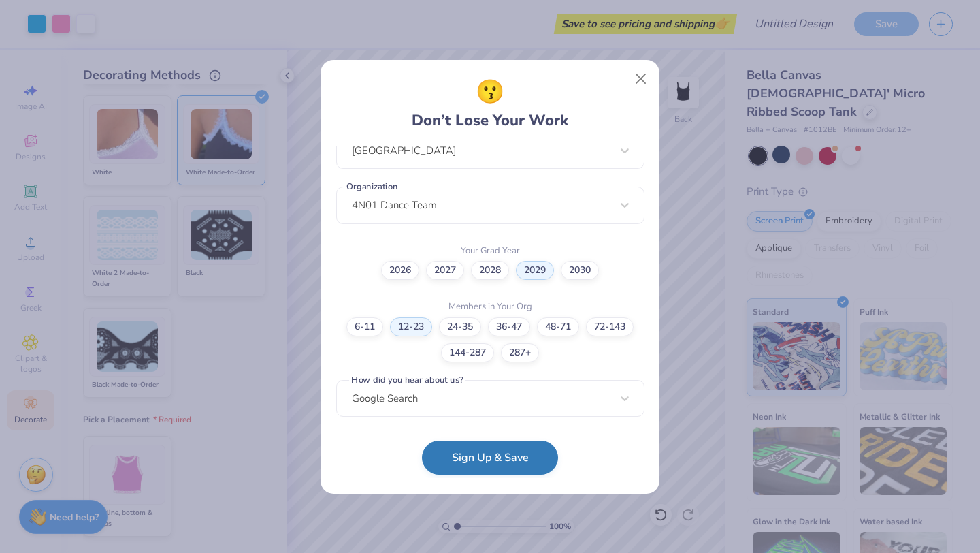
click at [514, 468] on button "Sign Up & Save" at bounding box center [490, 457] width 136 height 34
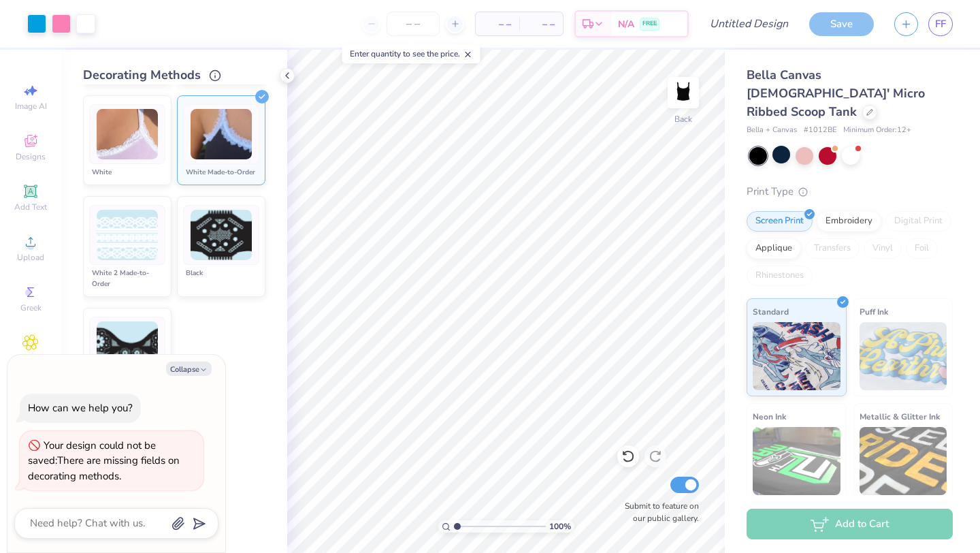
click at [225, 359] on div "Collapse How can we help you? Your design could not be saved: There are missing…" at bounding box center [116, 453] width 218 height 197
click at [202, 372] on icon "button" at bounding box center [203, 370] width 8 height 8
type textarea "x"
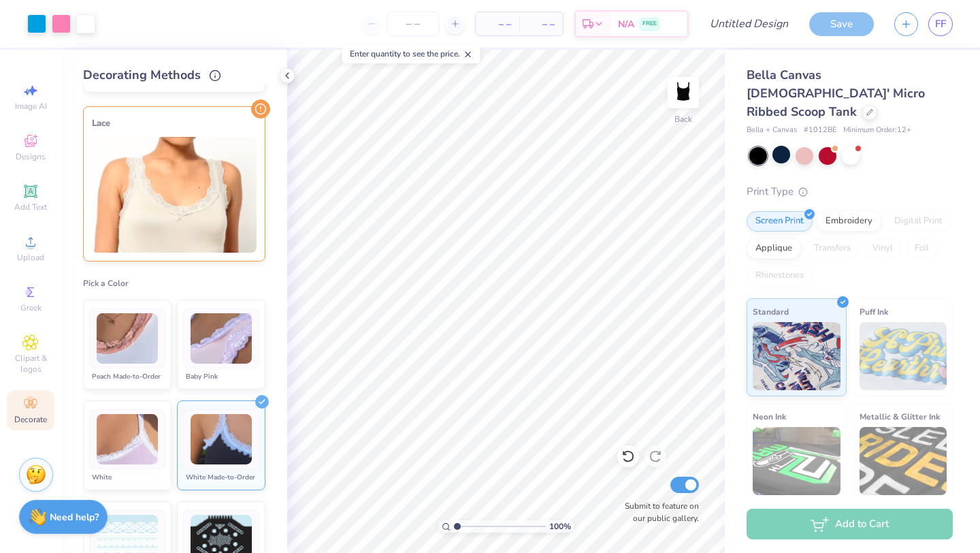
scroll to position [168, 0]
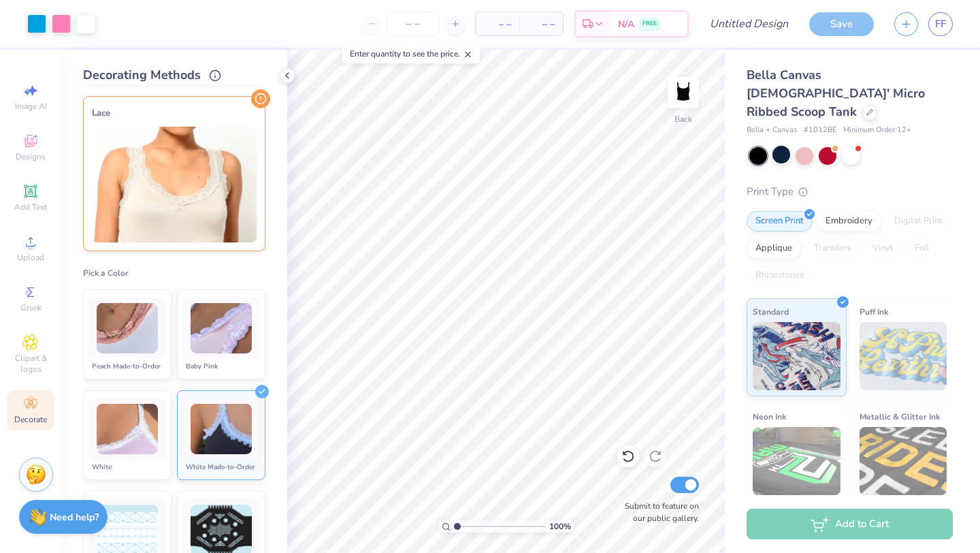
click at [225, 366] on div "Baby Pink" at bounding box center [221, 366] width 76 height 11
click at [204, 423] on img at bounding box center [221, 429] width 61 height 51
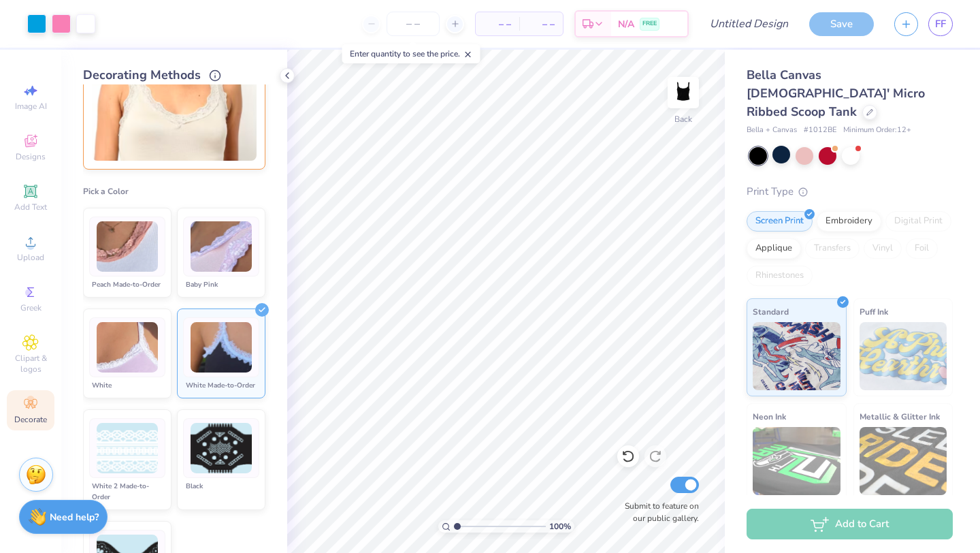
scroll to position [269, 0]
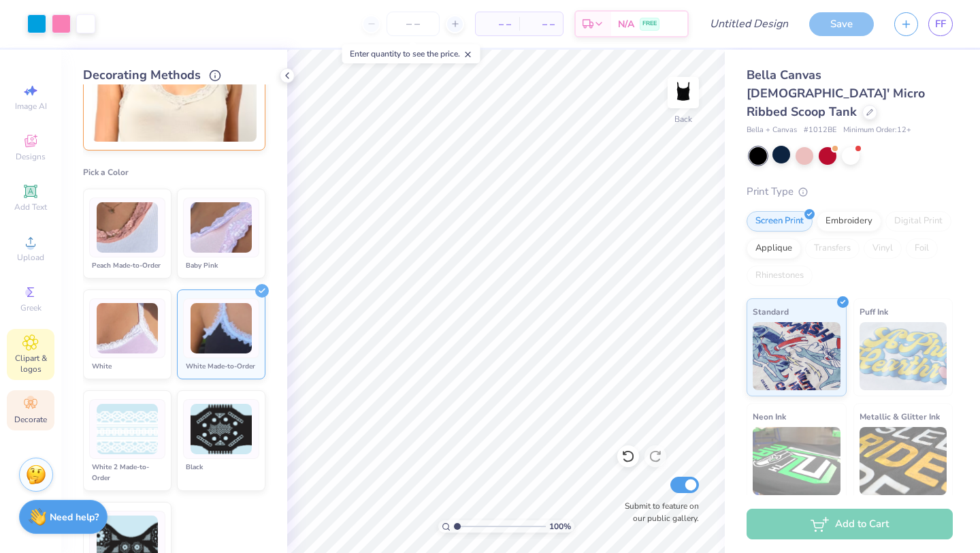
click at [24, 343] on icon at bounding box center [30, 342] width 16 height 16
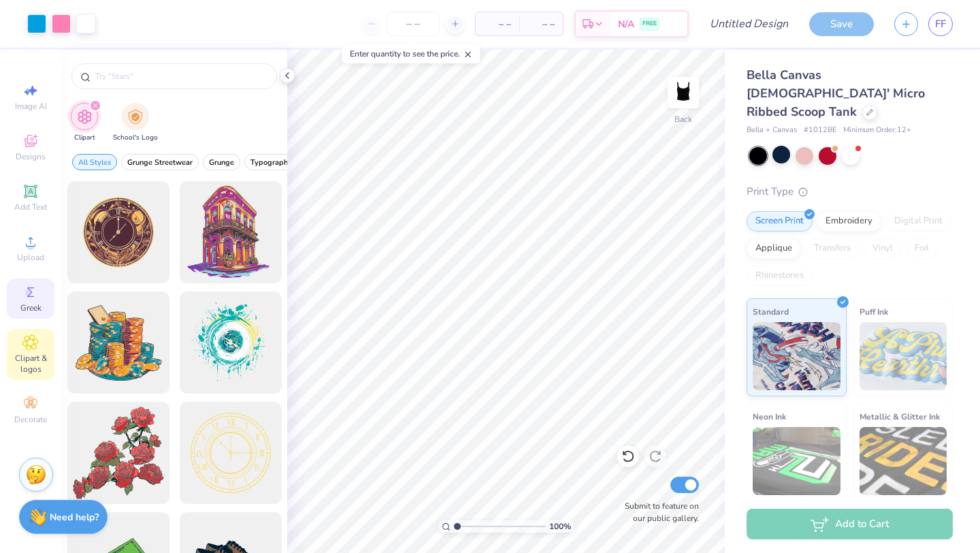
click at [25, 306] on span "Greek" at bounding box center [30, 307] width 21 height 11
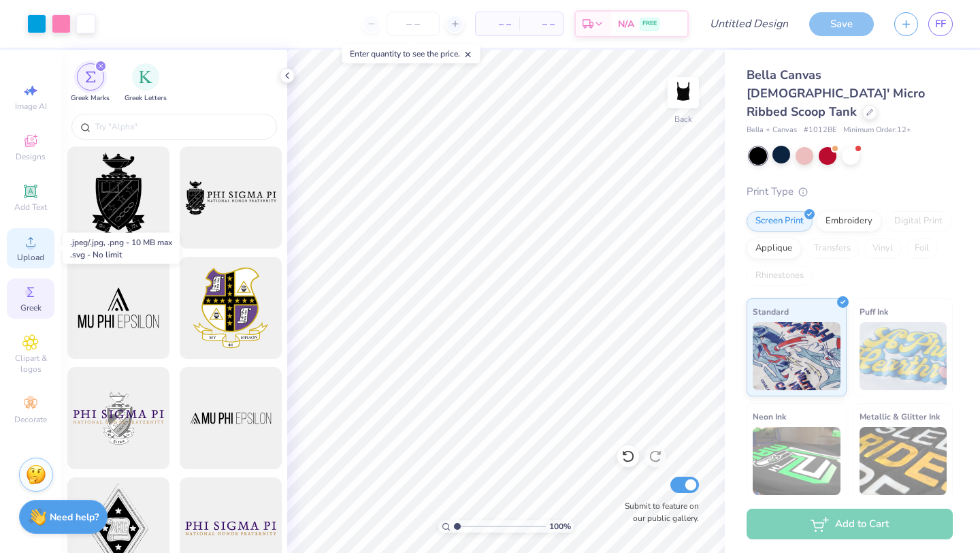
click at [33, 242] on icon at bounding box center [30, 241] width 16 height 16
click at [35, 153] on span "Designs" at bounding box center [31, 156] width 30 height 11
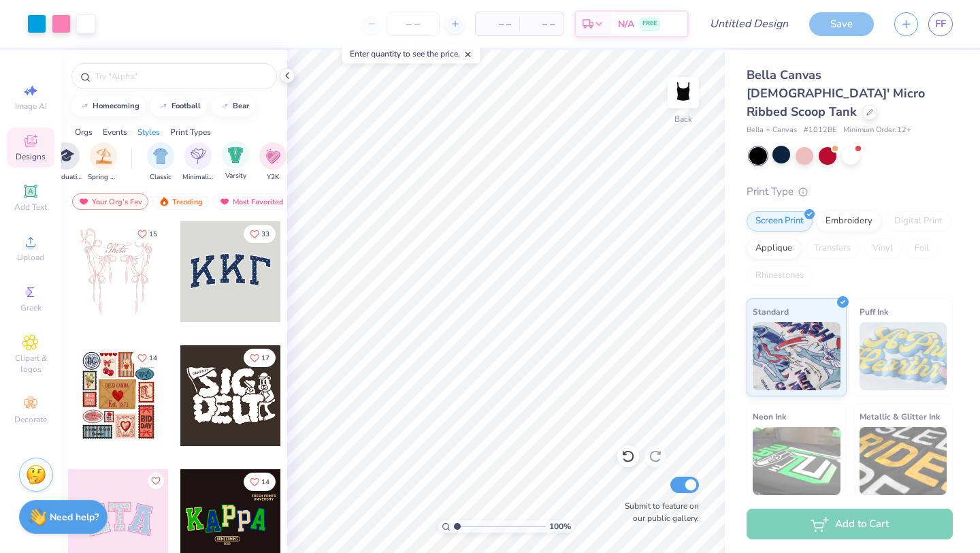
scroll to position [0, 665]
click at [178, 149] on div "filter for Minimalist" at bounding box center [170, 154] width 27 height 27
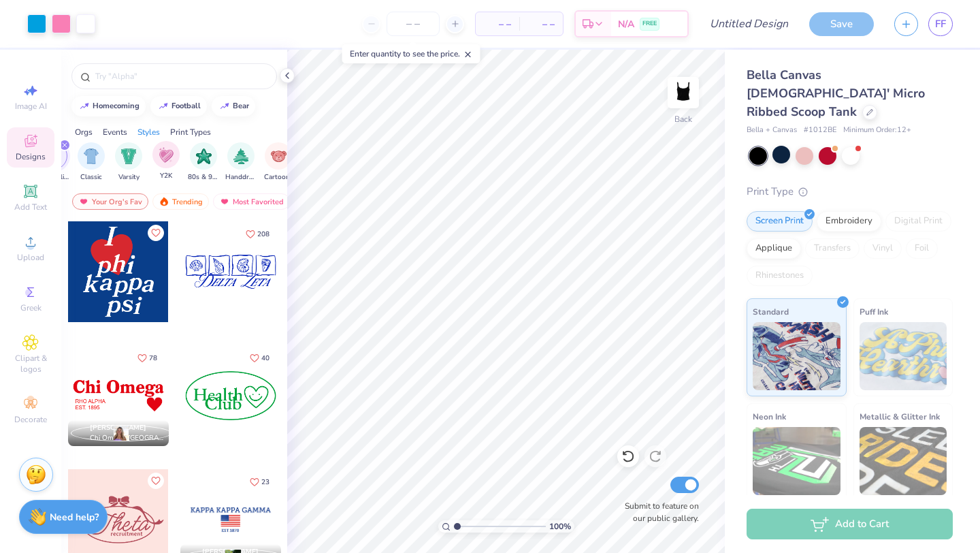
scroll to position [0, 752]
click at [229, 160] on img "filter for Handdrawn" at bounding box center [232, 155] width 15 height 16
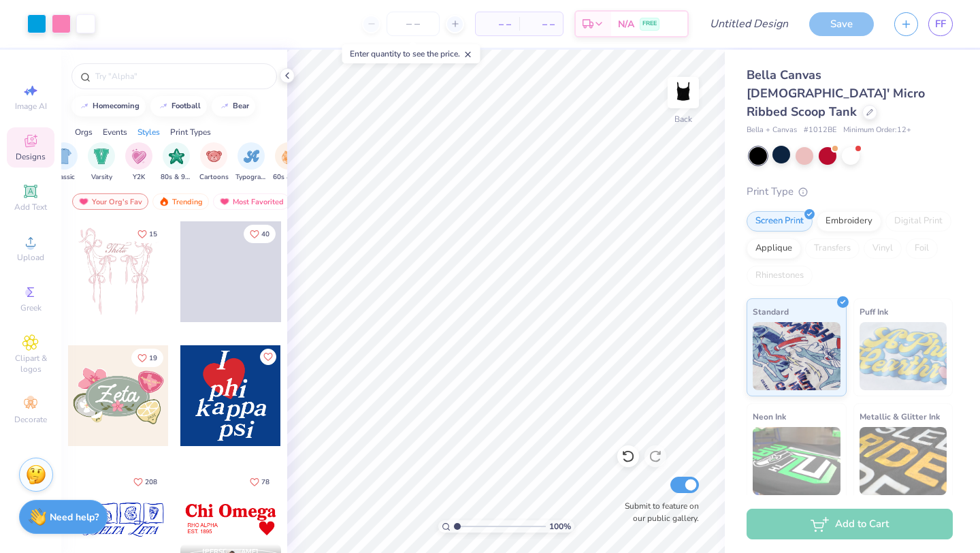
scroll to position [0, 817]
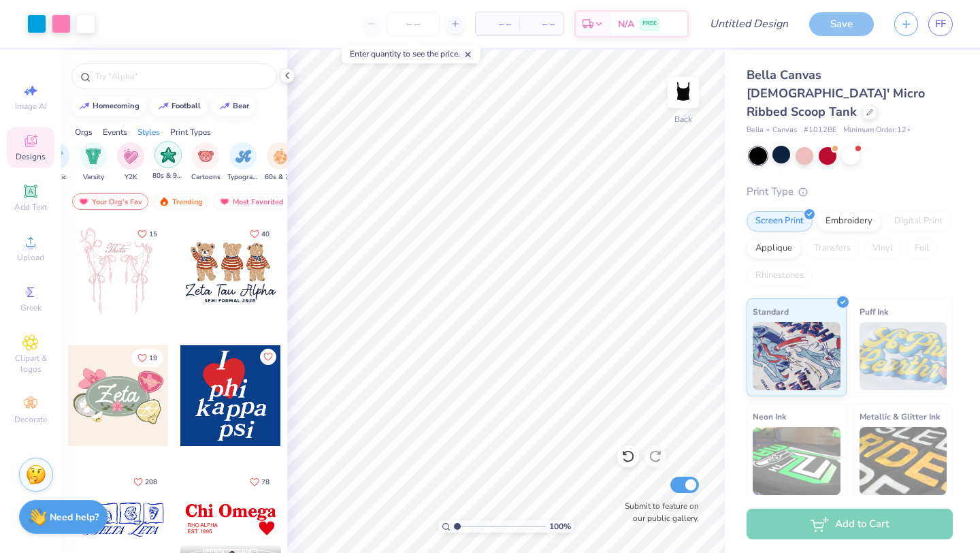
click at [207, 156] on img "filter for Cartoons" at bounding box center [206, 156] width 16 height 16
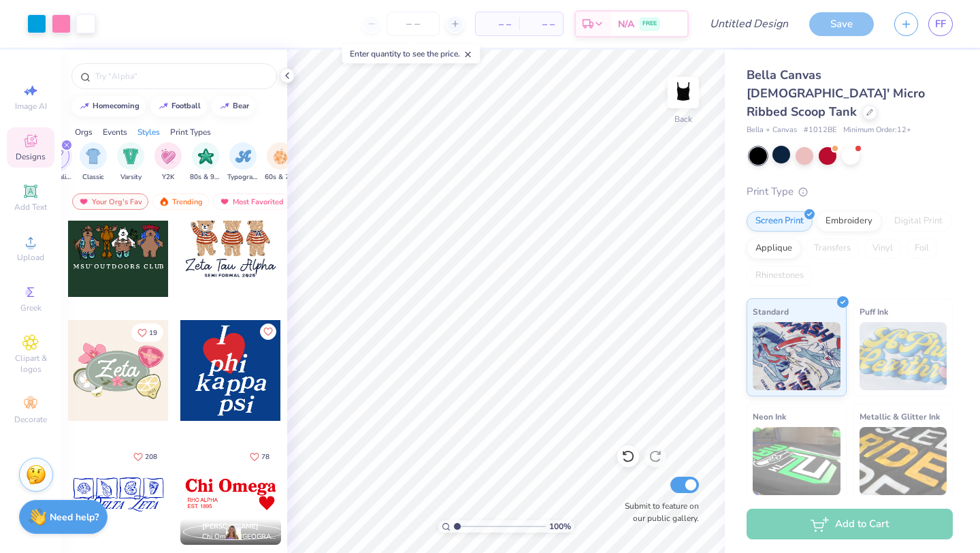
scroll to position [150, 0]
click at [240, 161] on img "filter for Typography" at bounding box center [244, 155] width 16 height 16
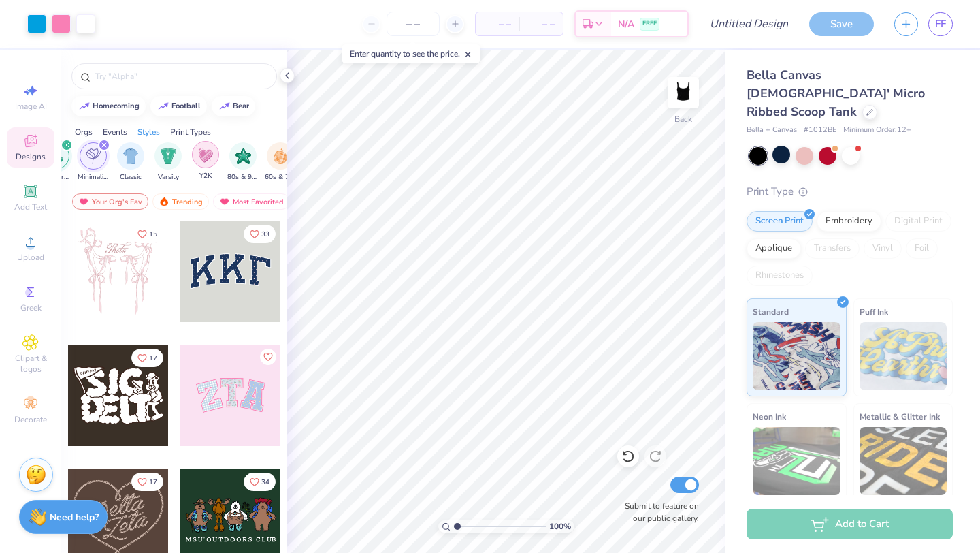
click at [240, 161] on img "filter for 80s & 90s" at bounding box center [244, 156] width 16 height 16
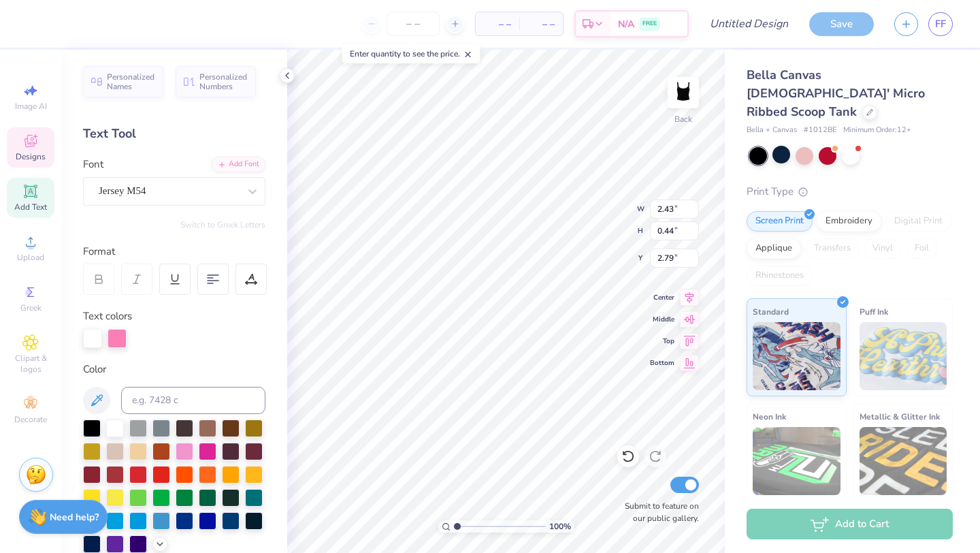
click at [28, 206] on span "Add Text" at bounding box center [30, 206] width 33 height 11
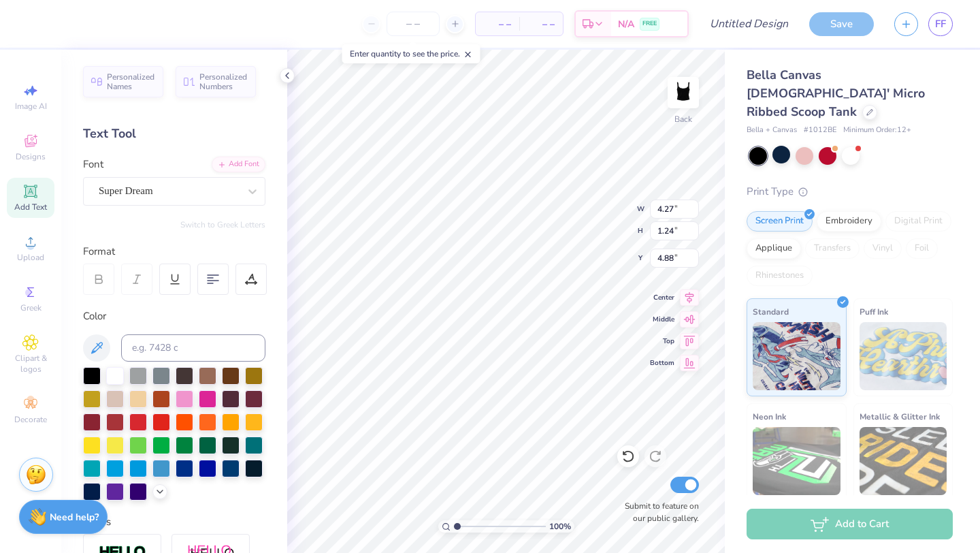
type input "4.27"
type input "1.24"
type input "4.88"
click at [29, 164] on div "Designs" at bounding box center [31, 147] width 48 height 40
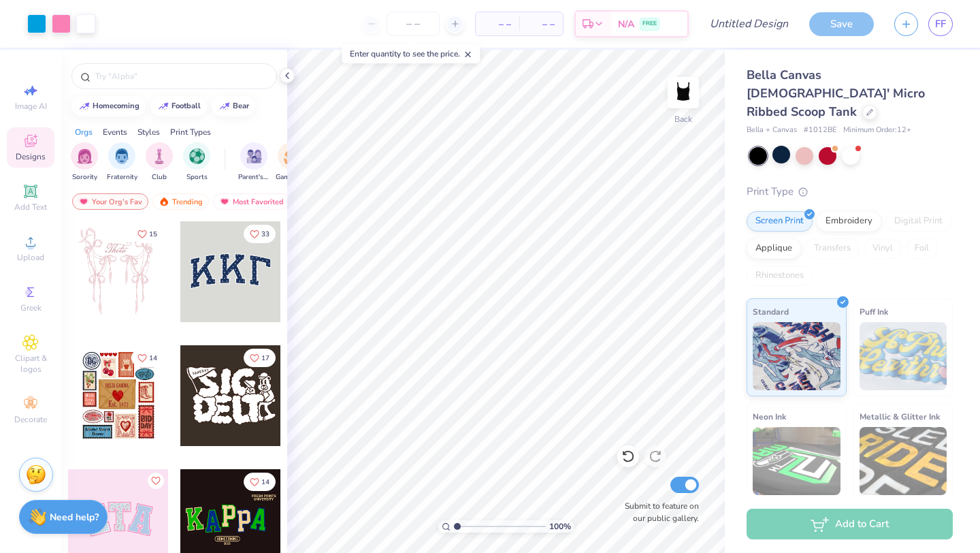
click at [233, 278] on div at bounding box center [230, 271] width 101 height 101
type input "4.66"
type input "2.05"
type input "3.01"
click at [218, 398] on div at bounding box center [230, 395] width 101 height 101
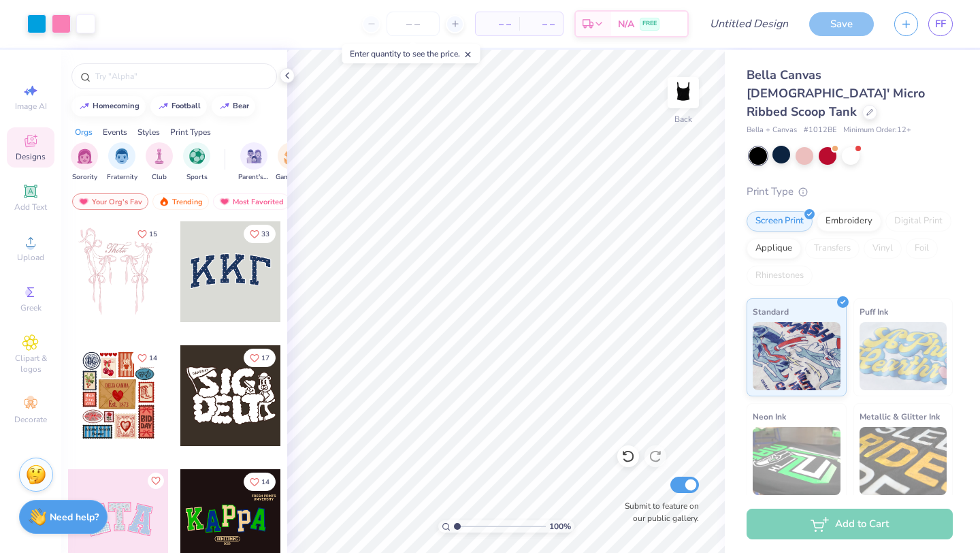
click at [91, 274] on div at bounding box center [118, 271] width 101 height 101
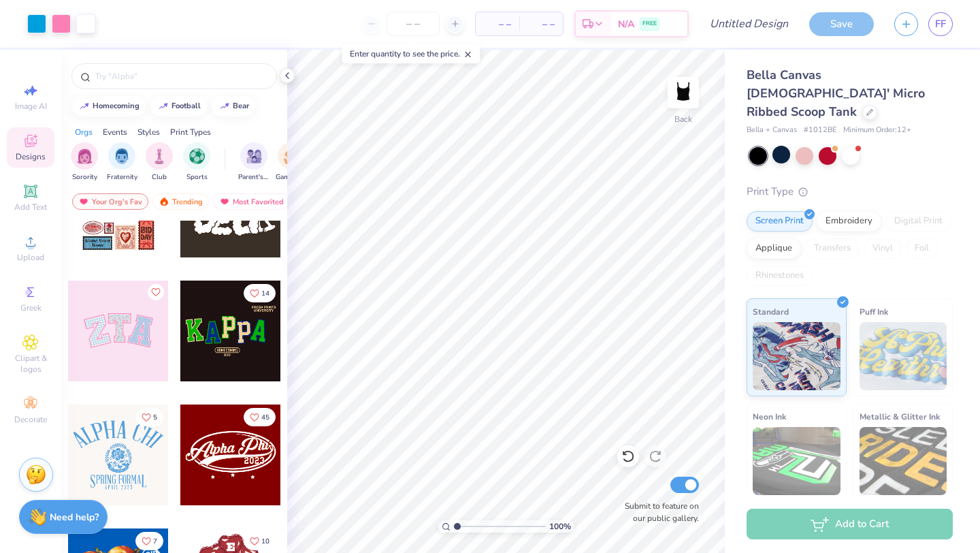
scroll to position [191, 0]
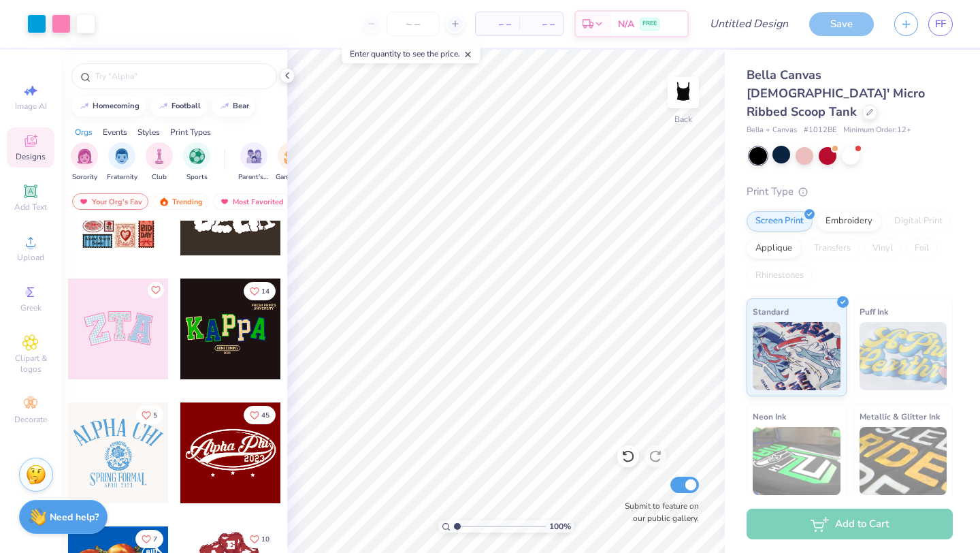
click at [123, 338] on div at bounding box center [118, 328] width 101 height 101
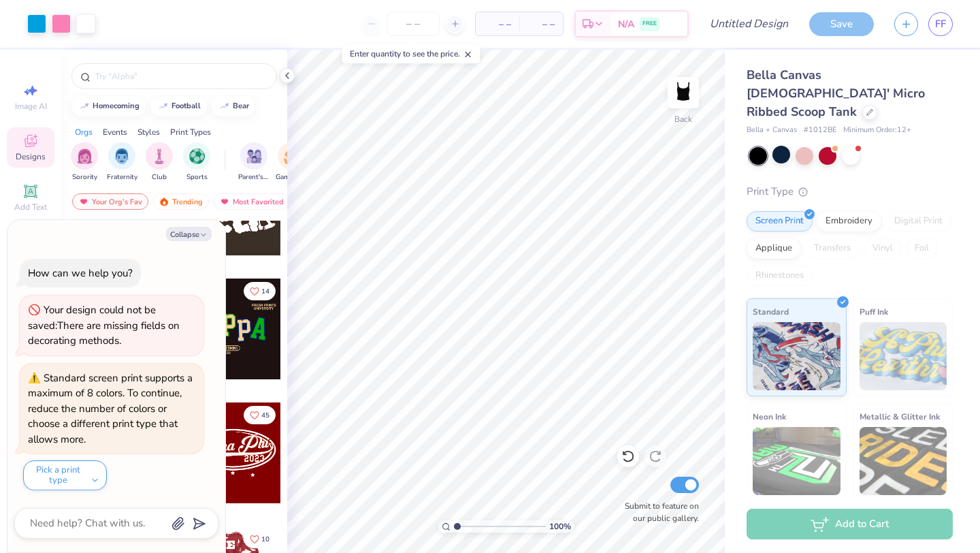
click at [284, 389] on div "15 33 14 17 14 5 45 7 10 24 18" at bounding box center [174, 412] width 226 height 383
click at [189, 233] on button "Collapse" at bounding box center [189, 234] width 46 height 14
type textarea "x"
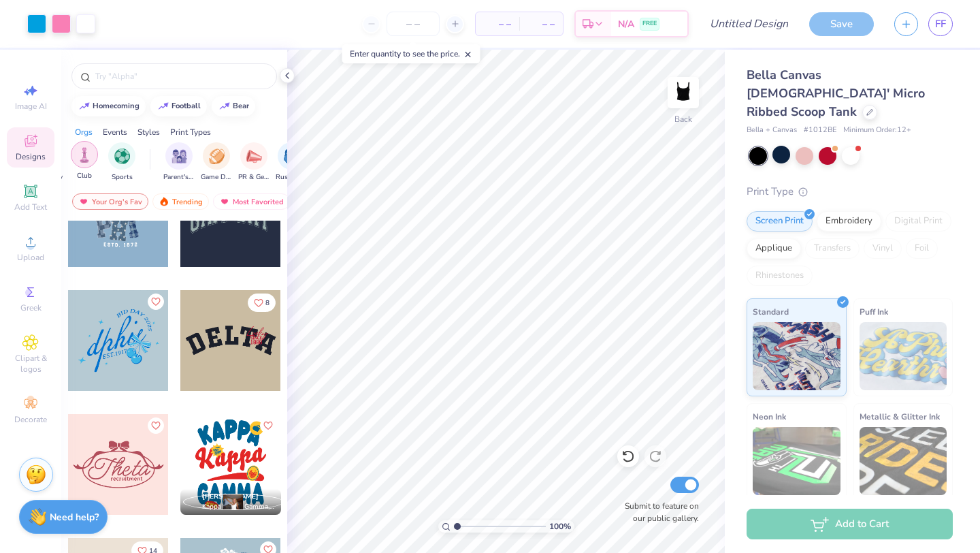
scroll to position [0, 86]
click at [113, 156] on img "filter for Sports" at bounding box center [111, 155] width 16 height 16
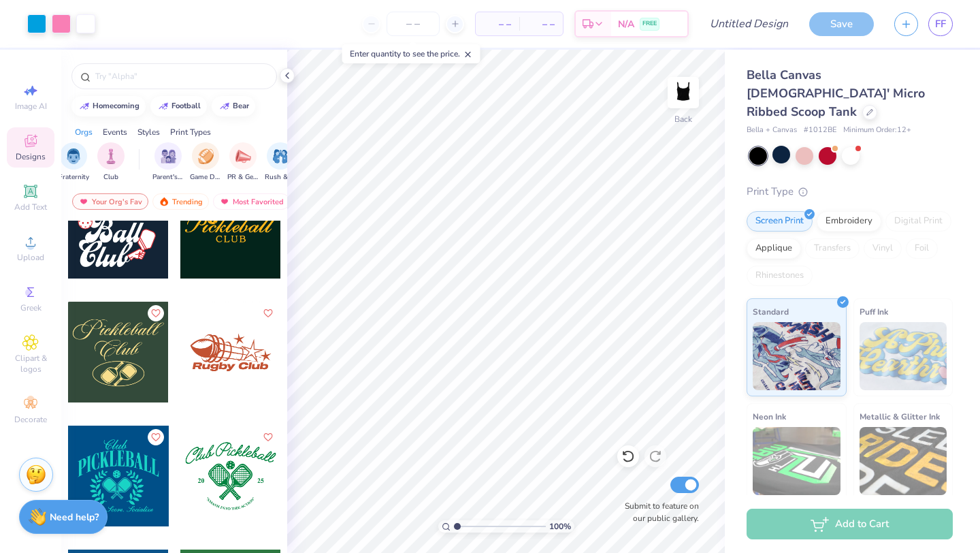
scroll to position [2286, 0]
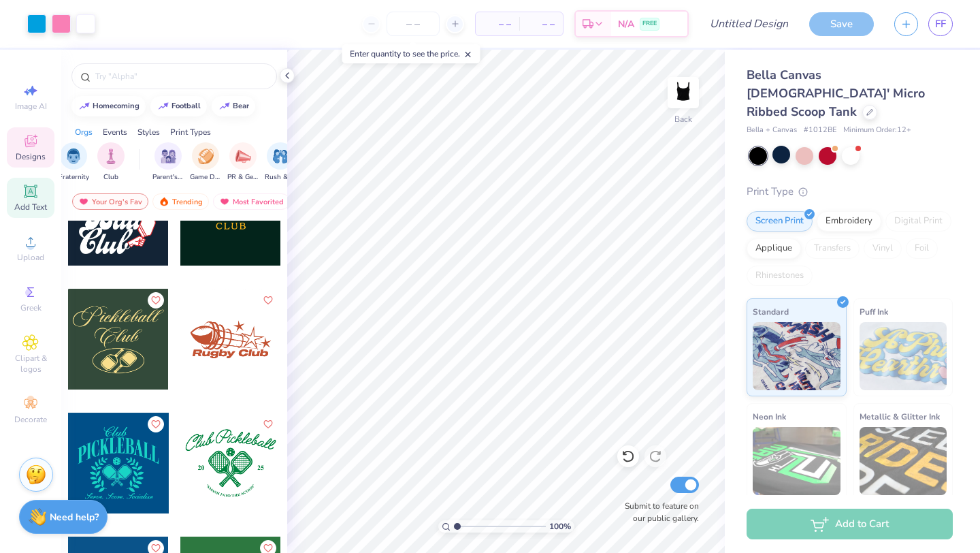
click at [21, 206] on span "Add Text" at bounding box center [30, 206] width 33 height 11
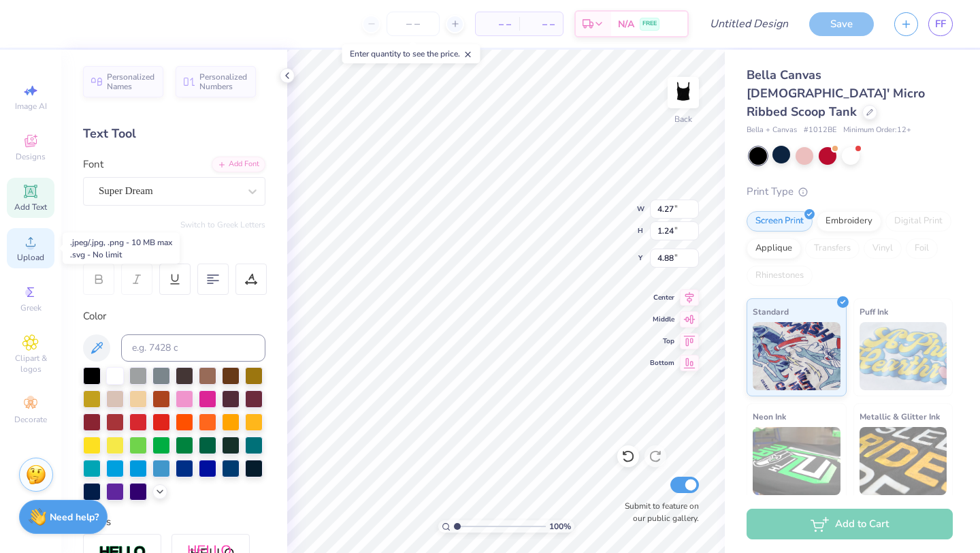
click at [22, 250] on div "Upload" at bounding box center [31, 248] width 48 height 40
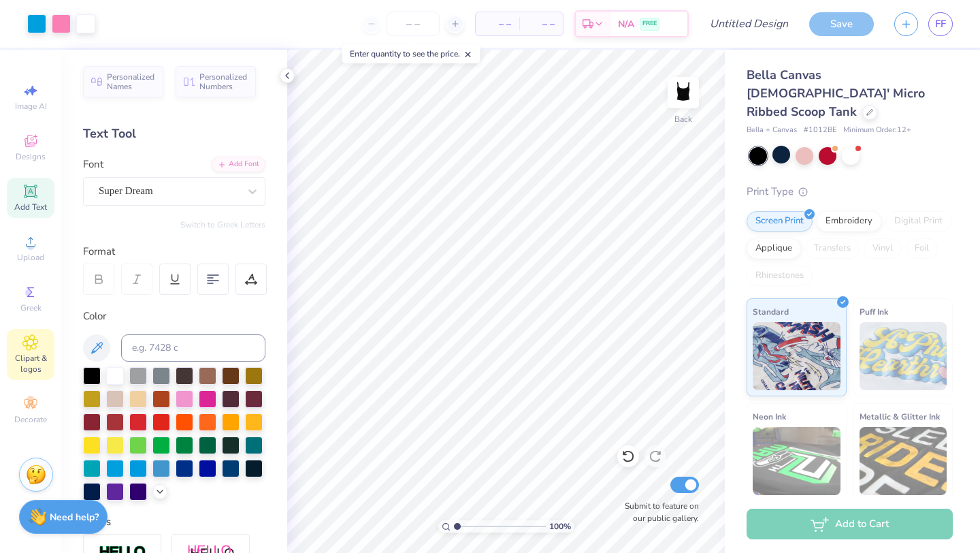
click at [30, 338] on icon at bounding box center [30, 342] width 15 height 15
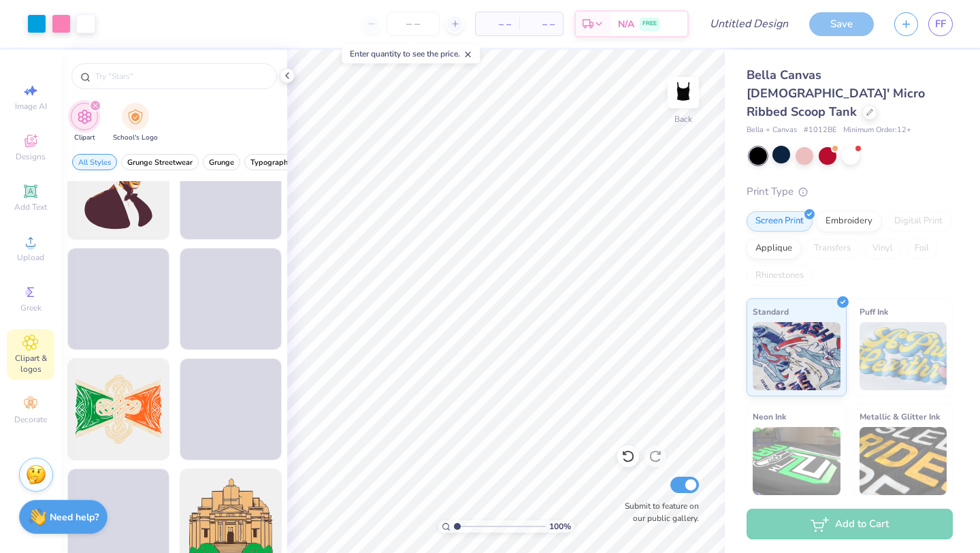
scroll to position [2753, 0]
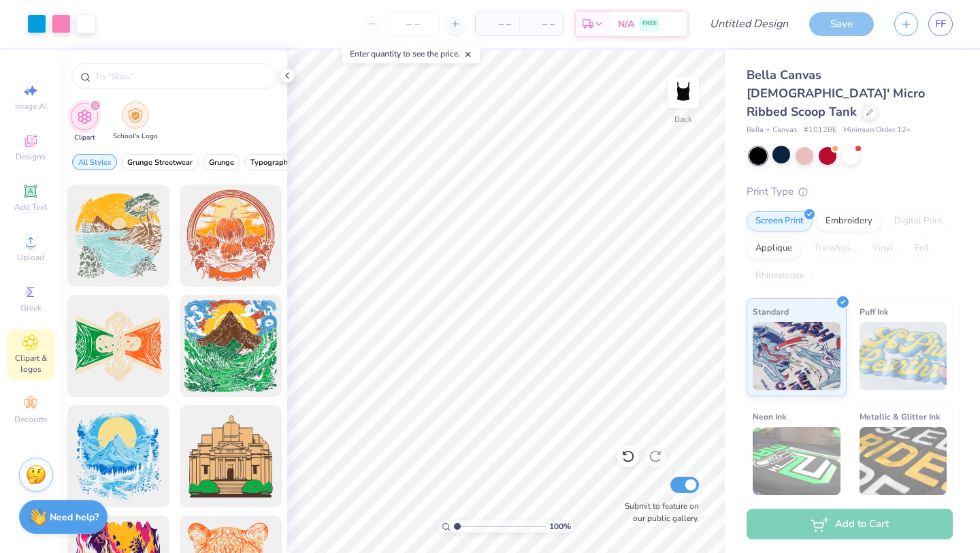
click at [132, 110] on img "filter for School's Logo" at bounding box center [135, 116] width 15 height 16
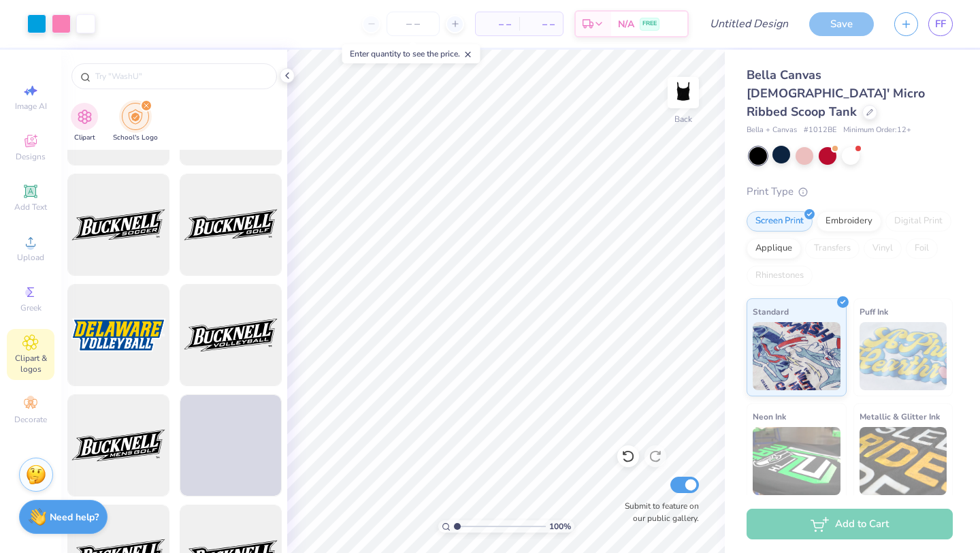
scroll to position [2864, 0]
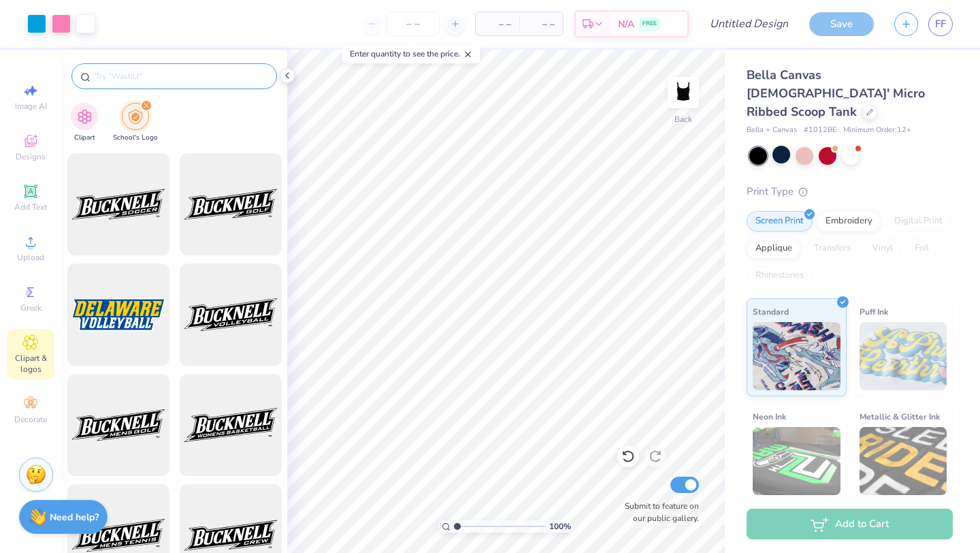
click at [174, 73] on input "text" at bounding box center [181, 76] width 174 height 14
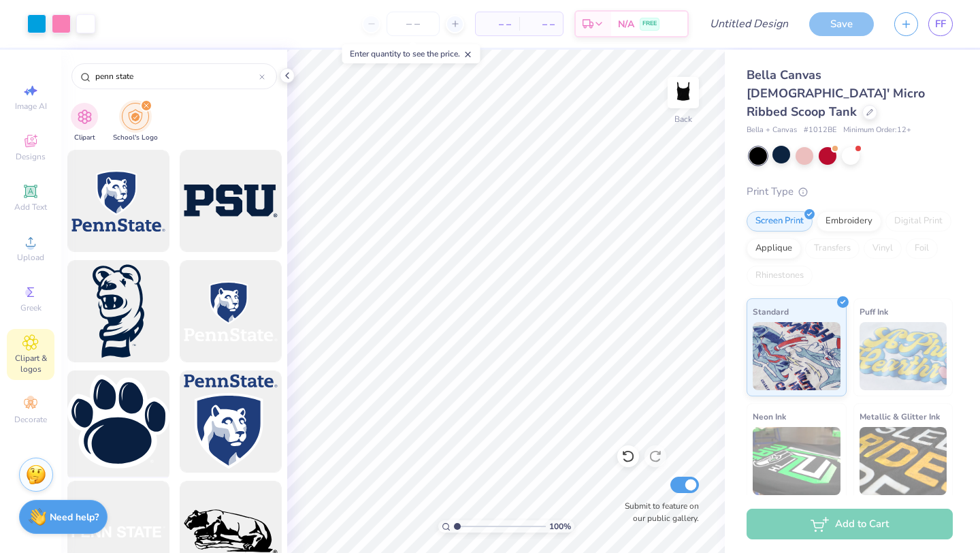
type input "penn state"
click at [110, 408] on div at bounding box center [118, 422] width 112 height 112
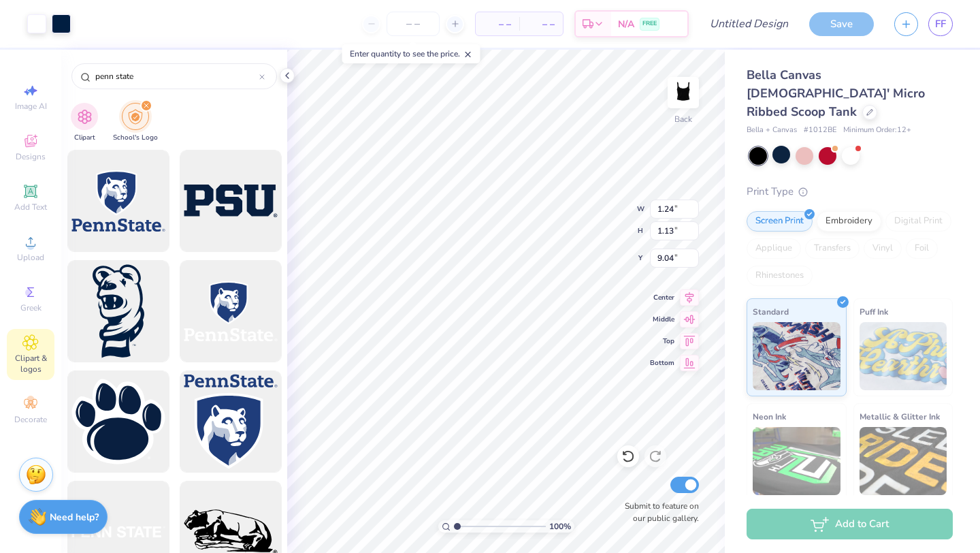
type input "1.24"
type input "1.13"
type input "9.04"
type input "1.23"
type input "1.12"
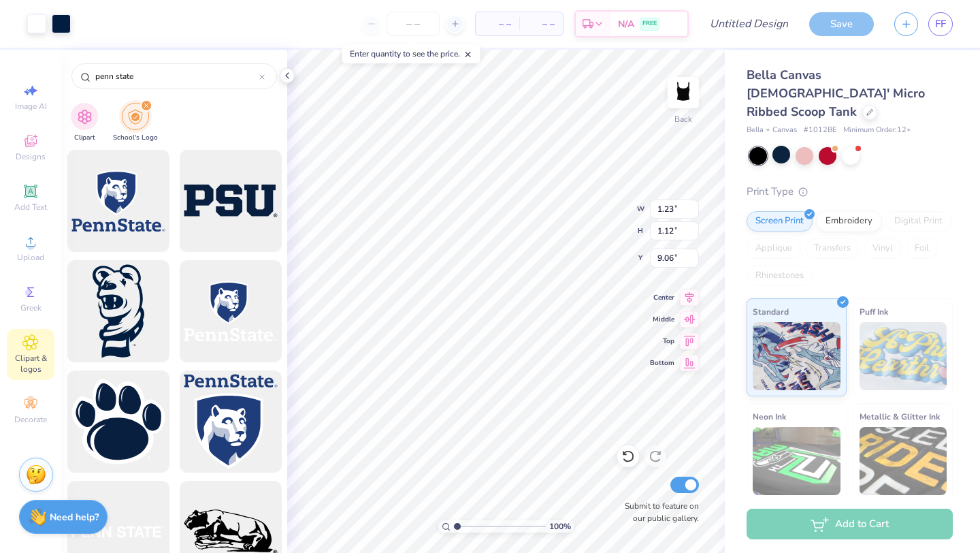
type input "2.00"
type input "0.92"
type input "0.84"
type input "2.37"
type input "2.17"
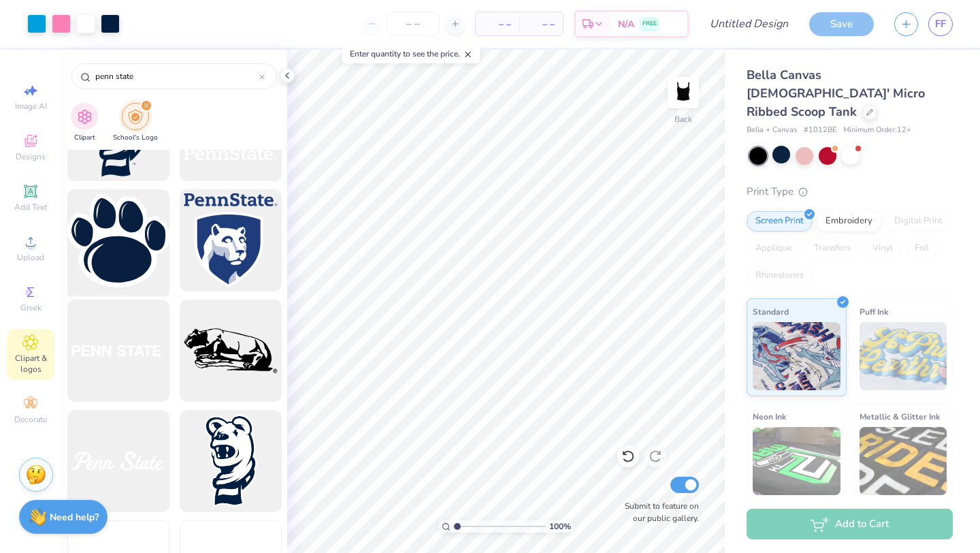
scroll to position [204, 0]
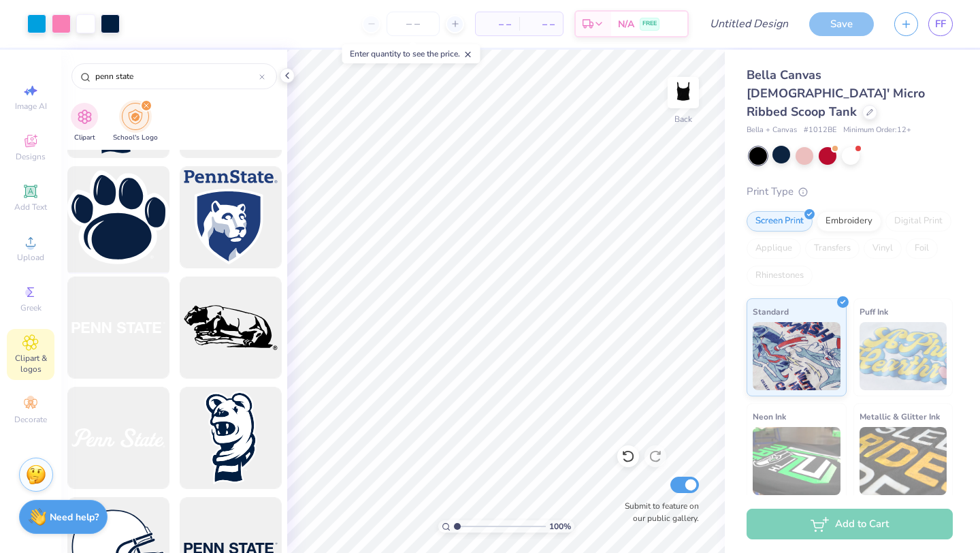
click at [103, 218] on div at bounding box center [118, 217] width 112 height 112
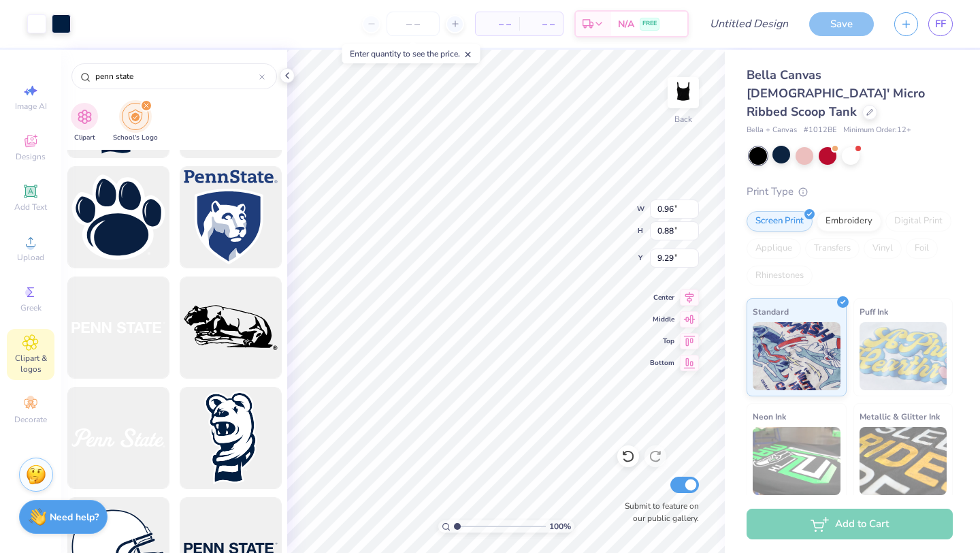
type input "0.96"
type input "0.88"
type input "9.29"
type input "0.91"
type input "0.94"
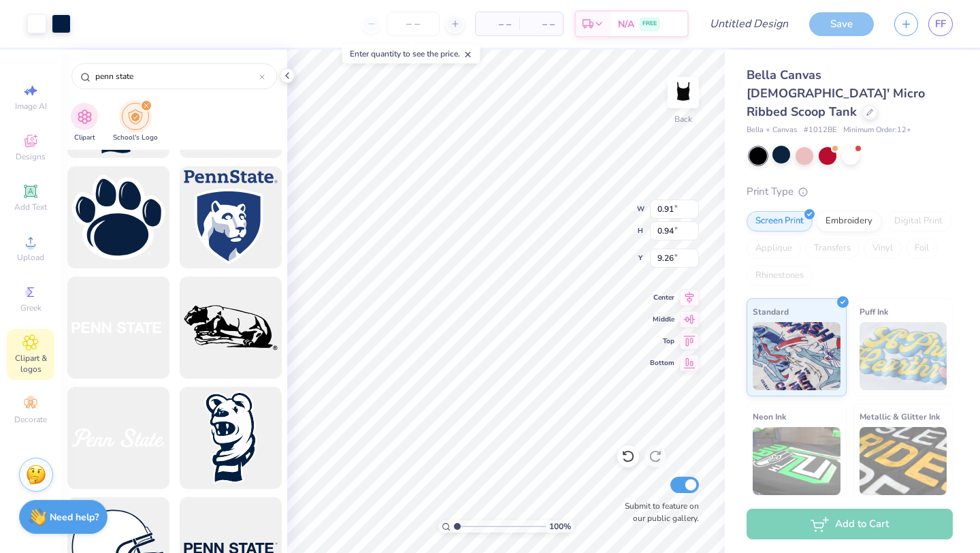
type input "2.17"
type input "2.22"
type input "2.17"
type input "0.91"
type input "0.94"
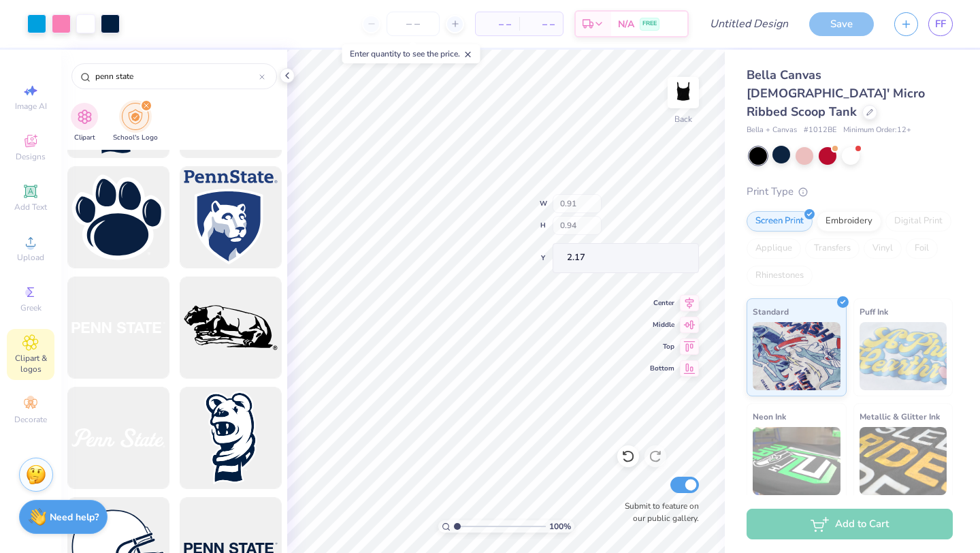
type input "2.00"
type input "0.91"
type input "0.94"
type input "0.91"
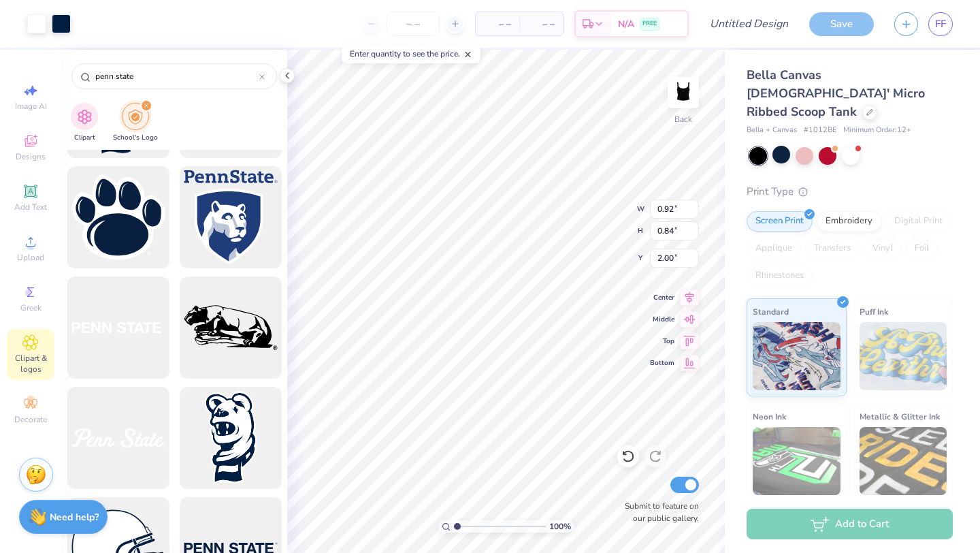
type input "0.94"
type input "0.91"
type input "0.94"
click at [844, 209] on div "Embroidery" at bounding box center [849, 219] width 65 height 20
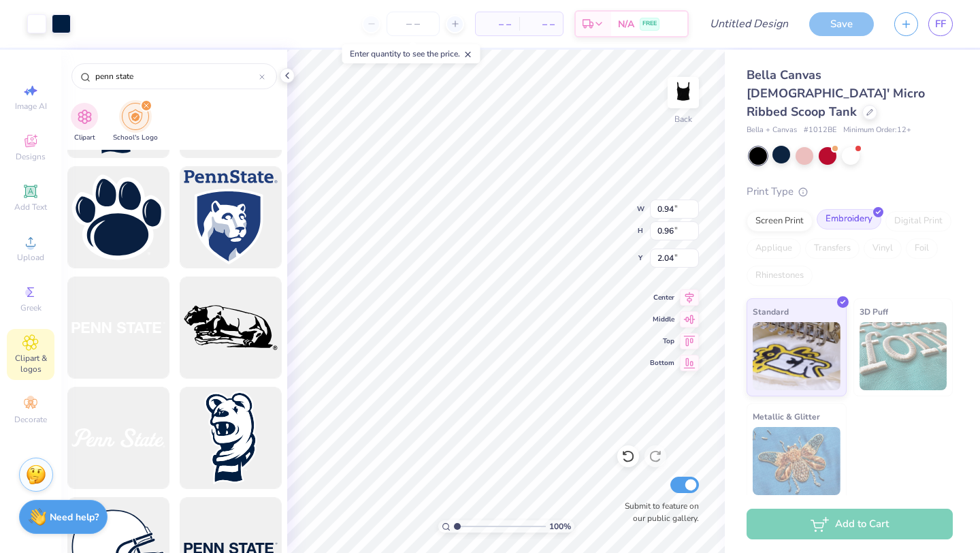
type input "0.94"
type input "0.96"
click at [874, 322] on img at bounding box center [904, 356] width 88 height 68
click at [881, 304] on span "3D Puff" at bounding box center [874, 311] width 29 height 14
